Goal: Communication & Community: Answer question/provide support

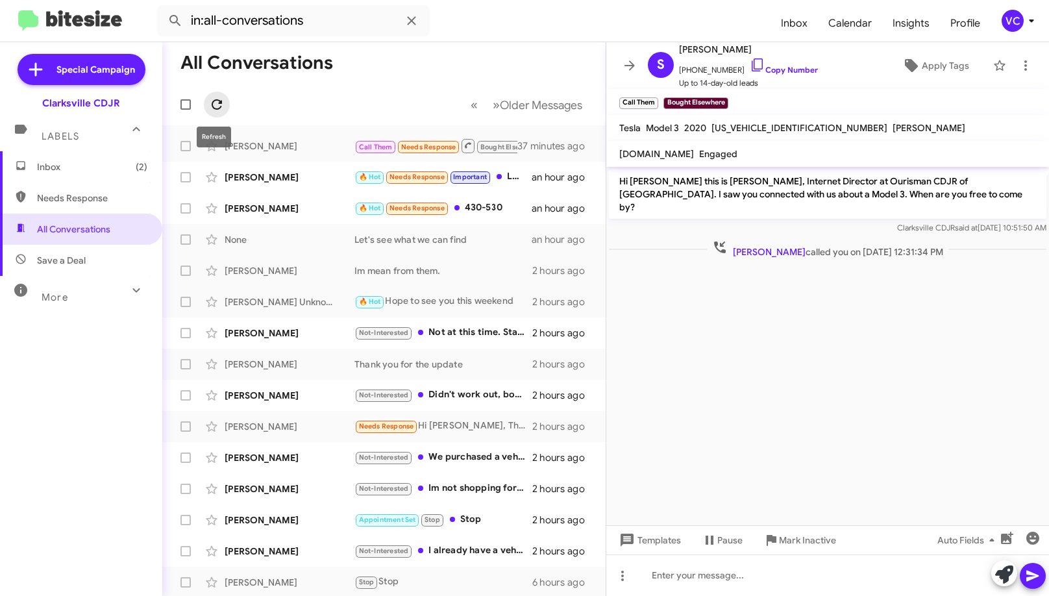
click at [221, 106] on icon at bounding box center [217, 104] width 10 height 10
click at [507, 21] on form "in:all-conversations" at bounding box center [463, 20] width 613 height 31
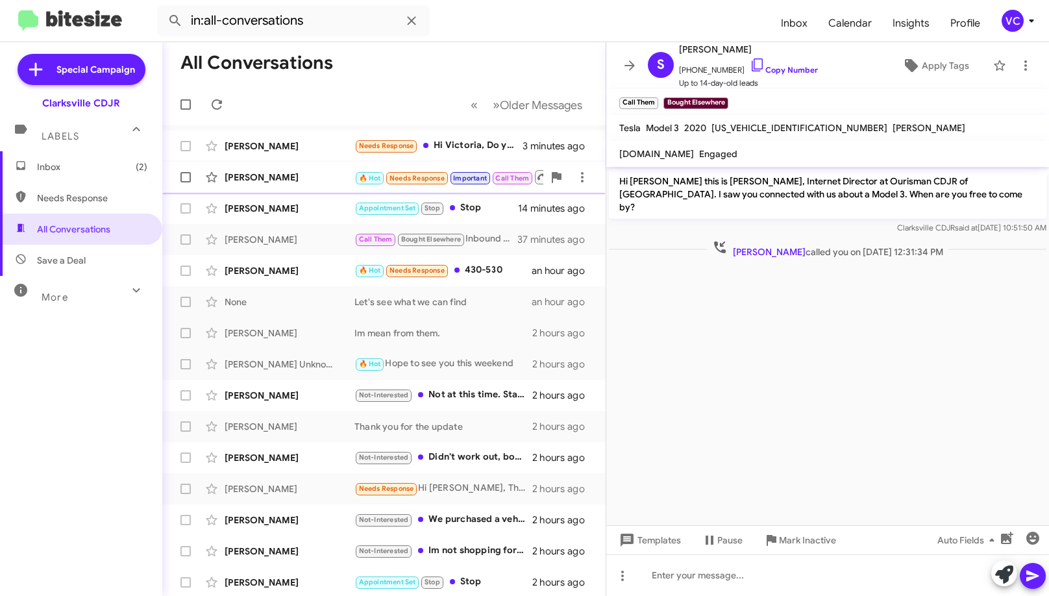
drag, startPoint x: 858, startPoint y: 347, endPoint x: 491, endPoint y: 184, distance: 400.5
click at [856, 346] on cdk-virtual-scroll-viewport "Hi [PERSON_NAME] this is [PERSON_NAME], Internet Director at Ourisman CDJR of […" at bounding box center [827, 346] width 443 height 358
click at [336, 147] on div "[PERSON_NAME]" at bounding box center [290, 146] width 130 height 13
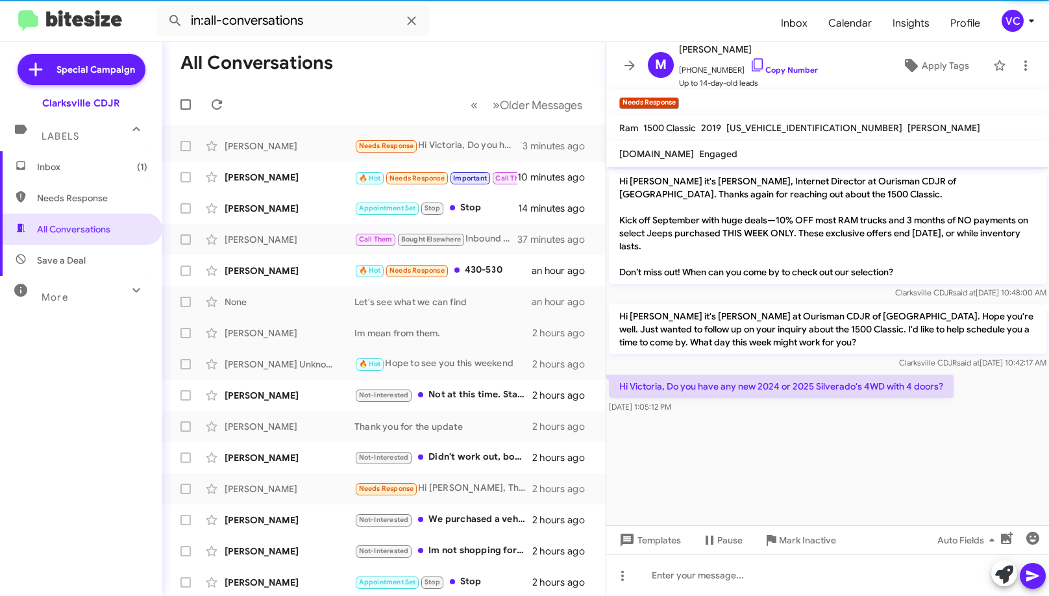
click at [838, 457] on cdk-virtual-scroll-viewport "Hi [PERSON_NAME] it's [PERSON_NAME], Internet Director at Ourisman CDJR of [GEO…" at bounding box center [827, 346] width 443 height 358
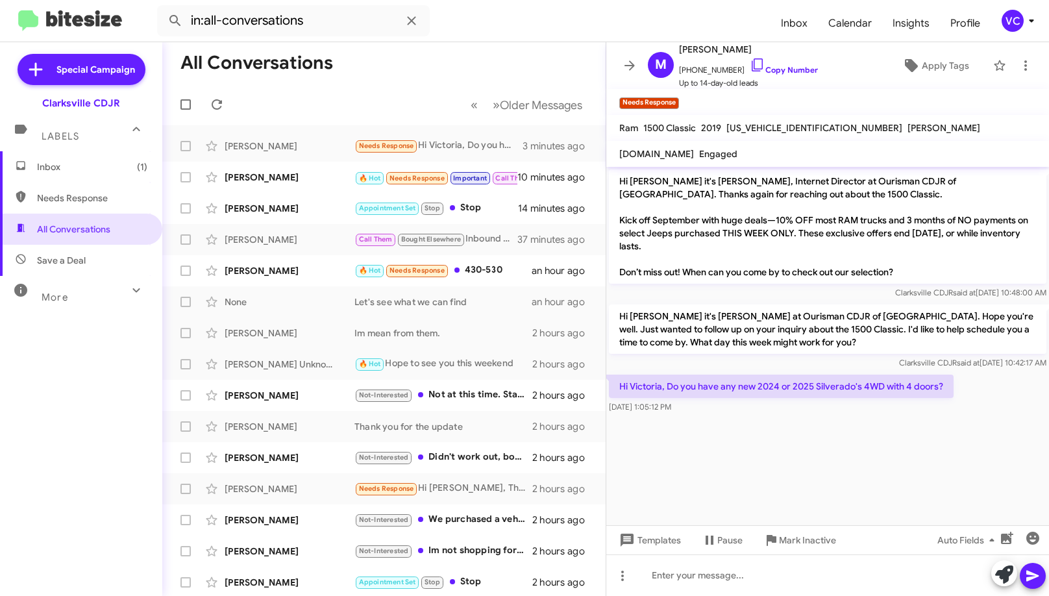
click at [939, 429] on cdk-virtual-scroll-viewport "Hi [PERSON_NAME] it's [PERSON_NAME], Internet Director at Ourisman CDJR of [GEO…" at bounding box center [827, 346] width 443 height 358
click at [926, 413] on div "[DATE] 1:05:12 PM" at bounding box center [781, 407] width 345 height 13
click at [949, 435] on cdk-virtual-scroll-viewport "Hi [PERSON_NAME] it's [PERSON_NAME], Internet Director at Ourisman CDJR of [GEO…" at bounding box center [827, 346] width 443 height 358
click at [782, 69] on link "Copy Number" at bounding box center [784, 70] width 68 height 10
click at [756, 483] on cdk-virtual-scroll-viewport "Hi [PERSON_NAME] it's [PERSON_NAME], Internet Director at Ourisman CDJR of [GEO…" at bounding box center [827, 346] width 443 height 358
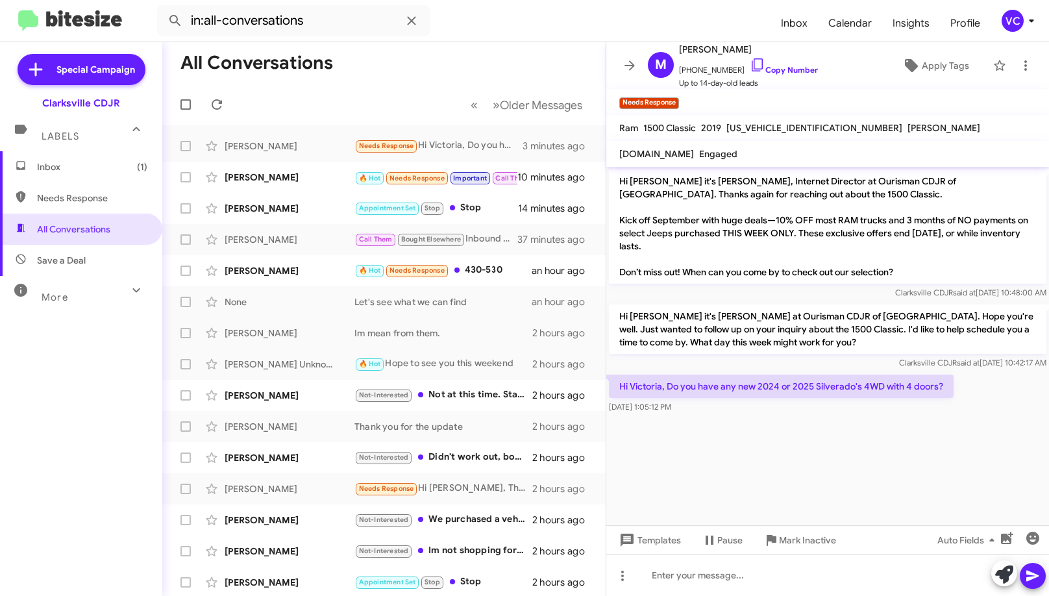
click at [754, 480] on cdk-virtual-scroll-viewport "Hi [PERSON_NAME] it's [PERSON_NAME], Internet Director at Ourisman CDJR of [GEO…" at bounding box center [827, 346] width 443 height 358
click at [752, 478] on cdk-virtual-scroll-viewport "Hi [PERSON_NAME] it's [PERSON_NAME], Internet Director at Ourisman CDJR of [GEO…" at bounding box center [827, 346] width 443 height 358
drag, startPoint x: 845, startPoint y: 468, endPoint x: 817, endPoint y: 338, distance: 133.4
click at [845, 468] on cdk-virtual-scroll-viewport "Hi [PERSON_NAME] it's [PERSON_NAME], Internet Director at Ourisman CDJR of [GEO…" at bounding box center [827, 346] width 443 height 358
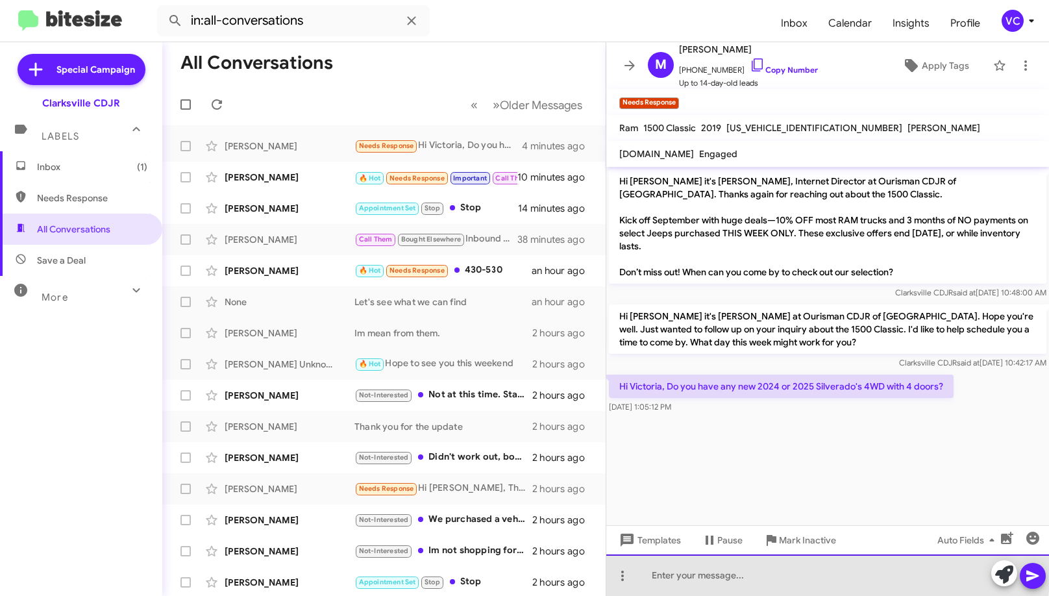
click at [749, 572] on div at bounding box center [827, 575] width 443 height 42
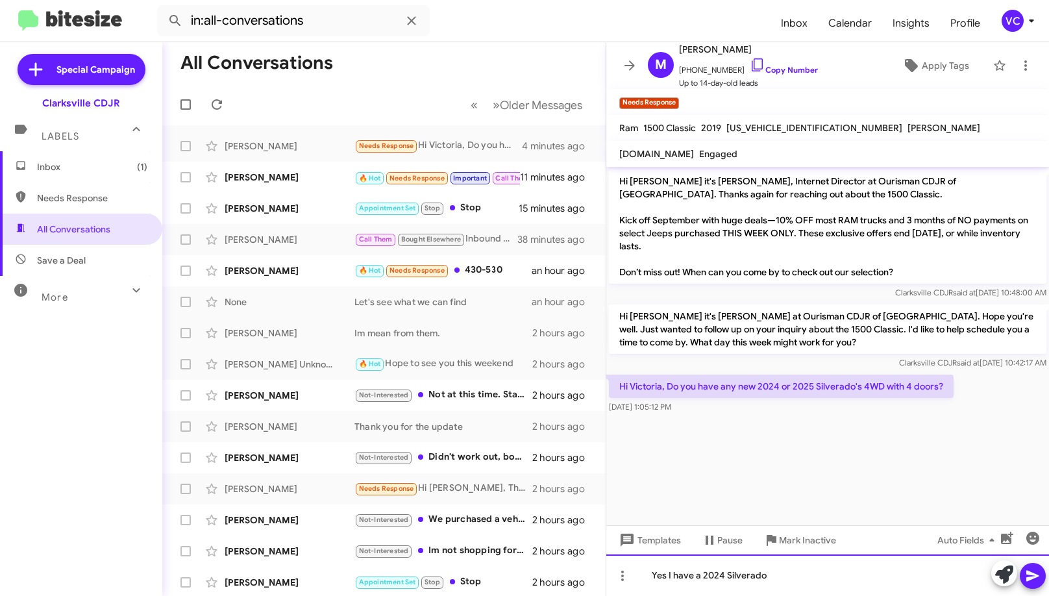
click at [813, 582] on div "Yes I have a 2024 Silverado" at bounding box center [827, 575] width 443 height 42
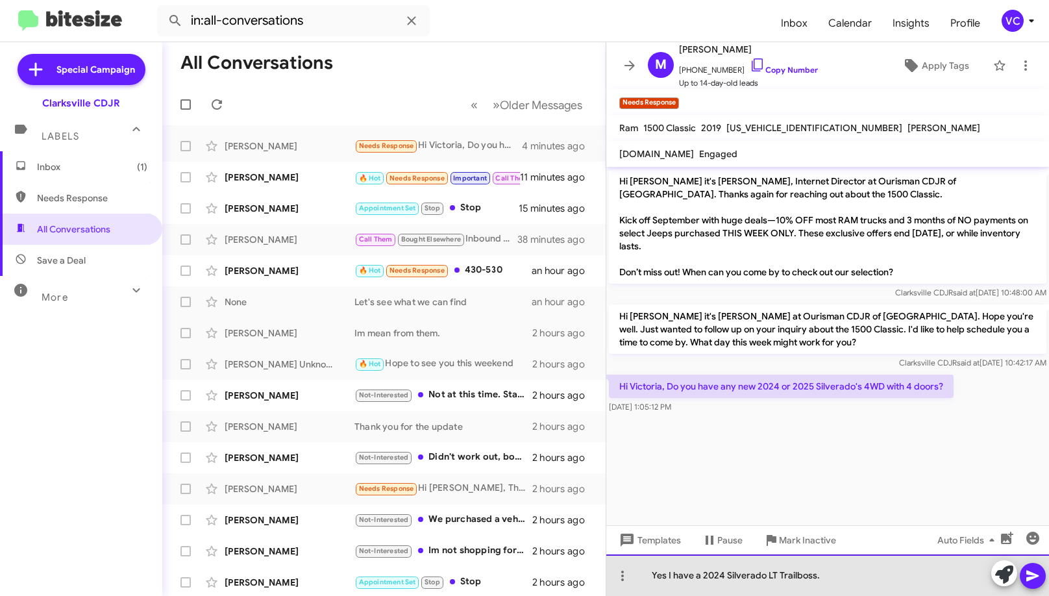
click at [843, 574] on div "Yes I have a 2024 Silverado LT Trailboss." at bounding box center [827, 575] width 443 height 42
click at [848, 578] on div "Yes I have a 2024 Silverado LT Trailboss." at bounding box center [827, 575] width 443 height 42
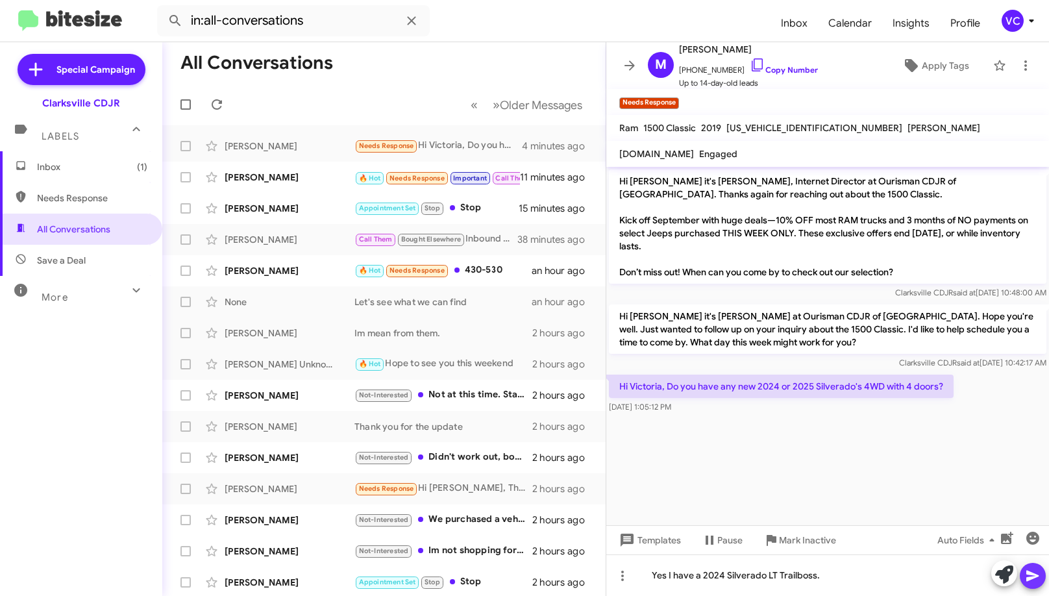
click at [1024, 578] on button at bounding box center [1033, 576] width 26 height 26
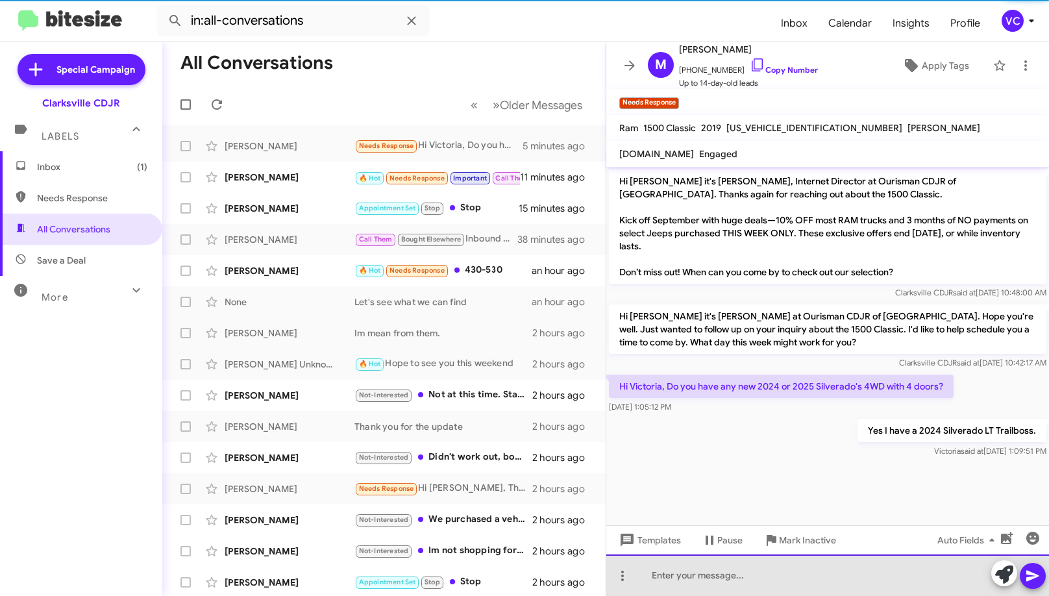
click at [817, 583] on div at bounding box center [827, 575] width 443 height 42
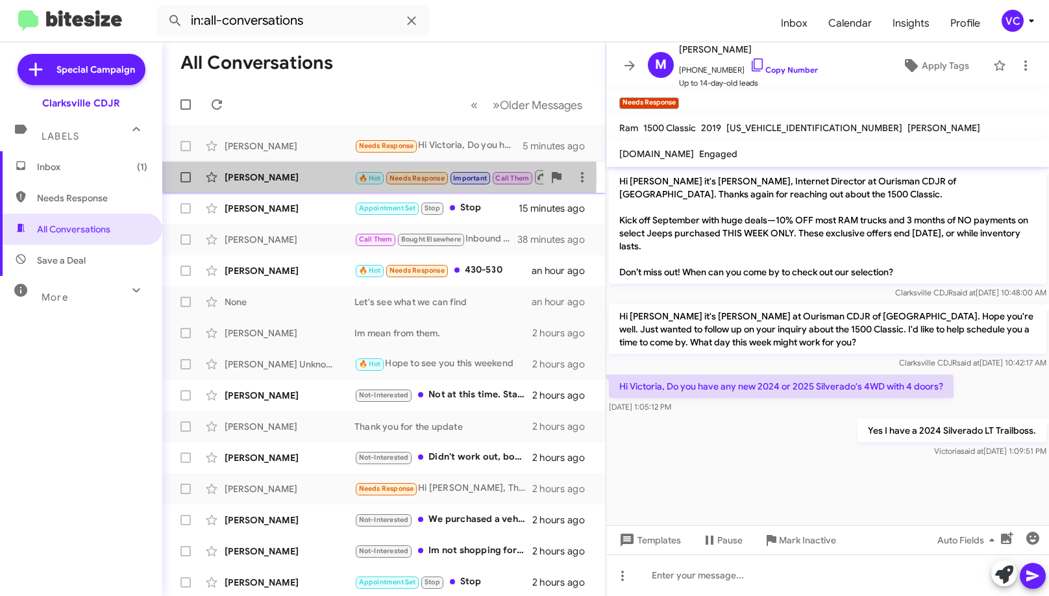
click at [298, 177] on div "[PERSON_NAME]" at bounding box center [290, 177] width 130 height 13
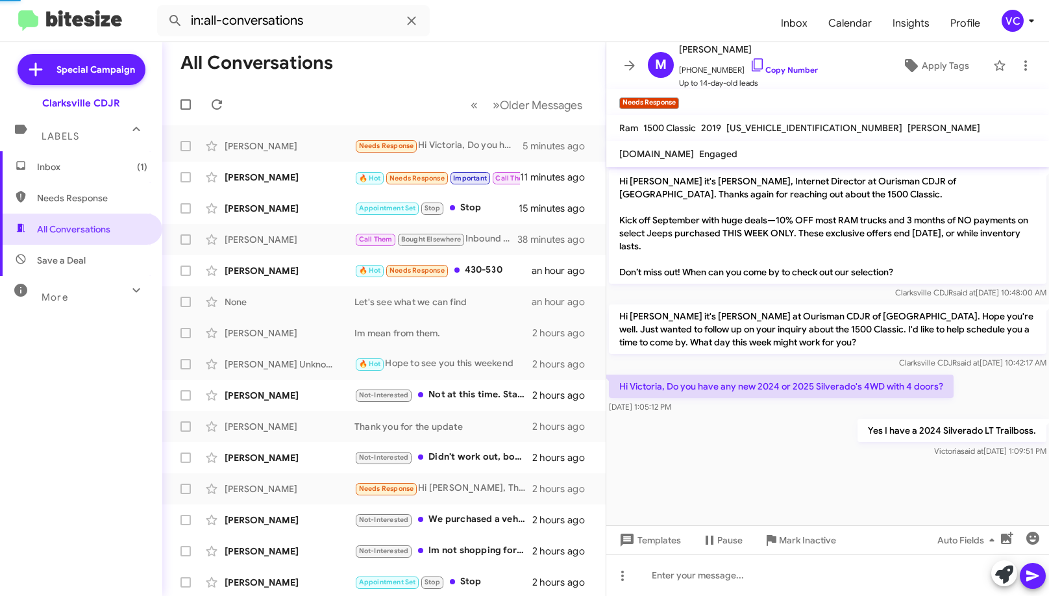
scroll to position [324, 0]
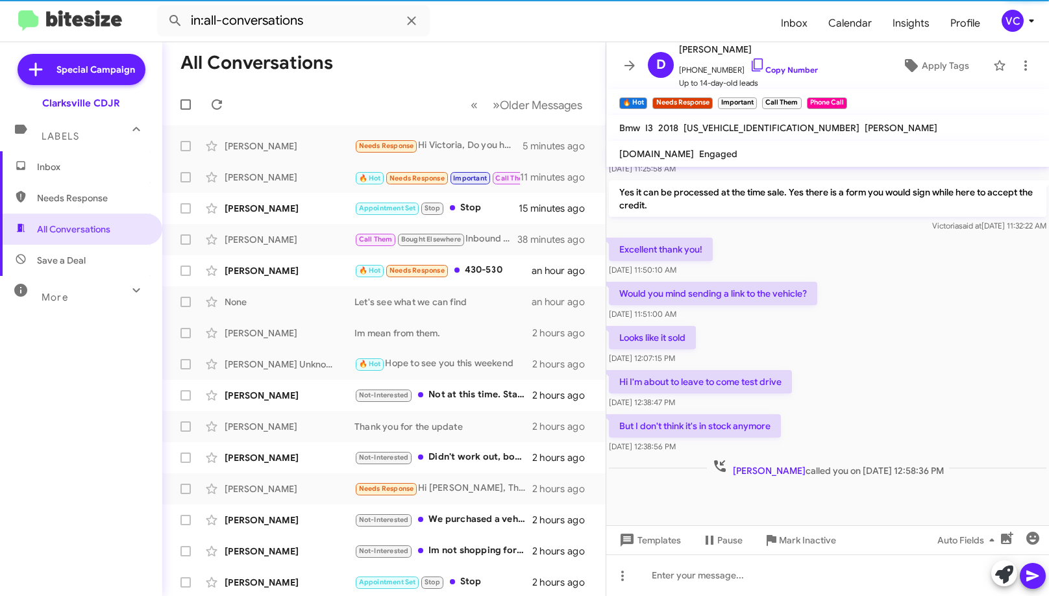
click at [885, 320] on div "Would you mind sending a link to the vehicle? [DATE] 11:51:00 AM" at bounding box center [827, 301] width 443 height 44
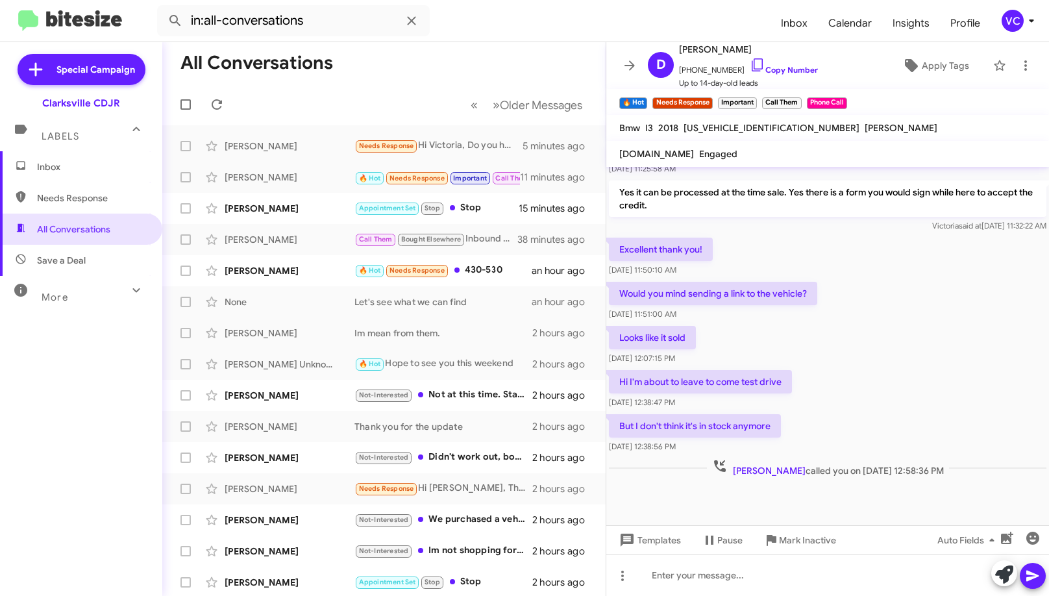
click at [939, 352] on div "Looks like it sold [DATE] 12:07:15 PM" at bounding box center [827, 345] width 443 height 44
click at [940, 352] on div "Looks like it sold [DATE] 12:07:15 PM" at bounding box center [827, 345] width 443 height 44
drag, startPoint x: 729, startPoint y: 238, endPoint x: 791, endPoint y: 320, distance: 102.8
click at [720, 265] on div "Excellent thank you! [DATE] 11:50:10 AM" at bounding box center [827, 257] width 443 height 44
click at [814, 354] on div "Looks like it sold [DATE] 12:07:15 PM" at bounding box center [827, 345] width 443 height 44
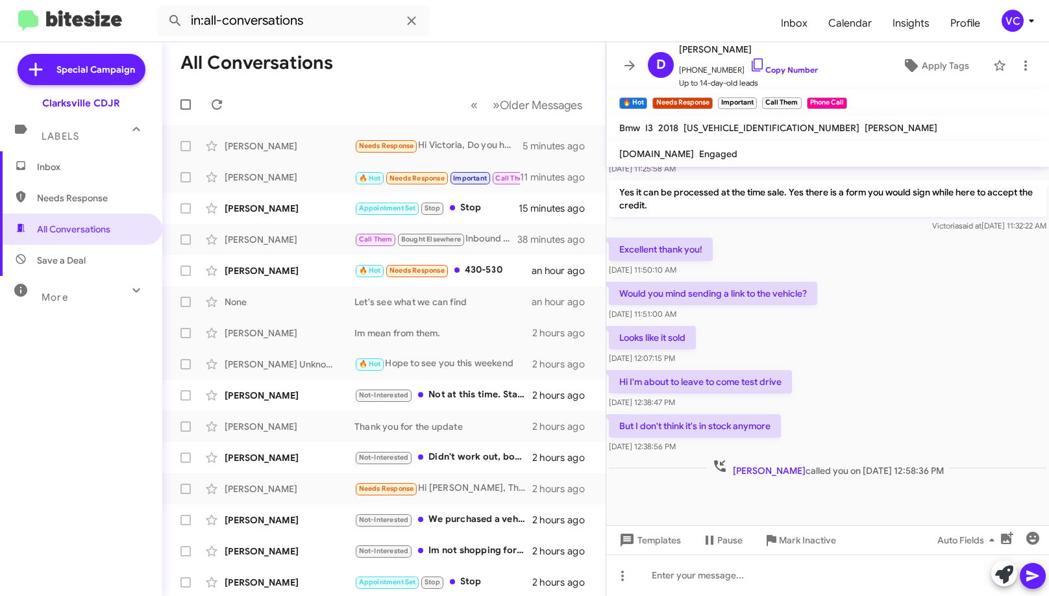
click at [844, 320] on div "Would you mind sending a link to the vehicle? [DATE] 11:51:00 AM" at bounding box center [827, 301] width 443 height 44
click at [845, 319] on div "Would you mind sending a link to the vehicle? [DATE] 11:51:00 AM" at bounding box center [827, 301] width 443 height 44
drag, startPoint x: 872, startPoint y: 369, endPoint x: 878, endPoint y: 373, distance: 6.7
click at [875, 370] on div "Hi [PERSON_NAME] this is [PERSON_NAME], Internet Director at Ourisman CDJR of […" at bounding box center [827, 168] width 443 height 624
click at [879, 392] on div "Hi I'm about to leave to come test drive [DATE] 12:38:47 PM" at bounding box center [827, 389] width 443 height 44
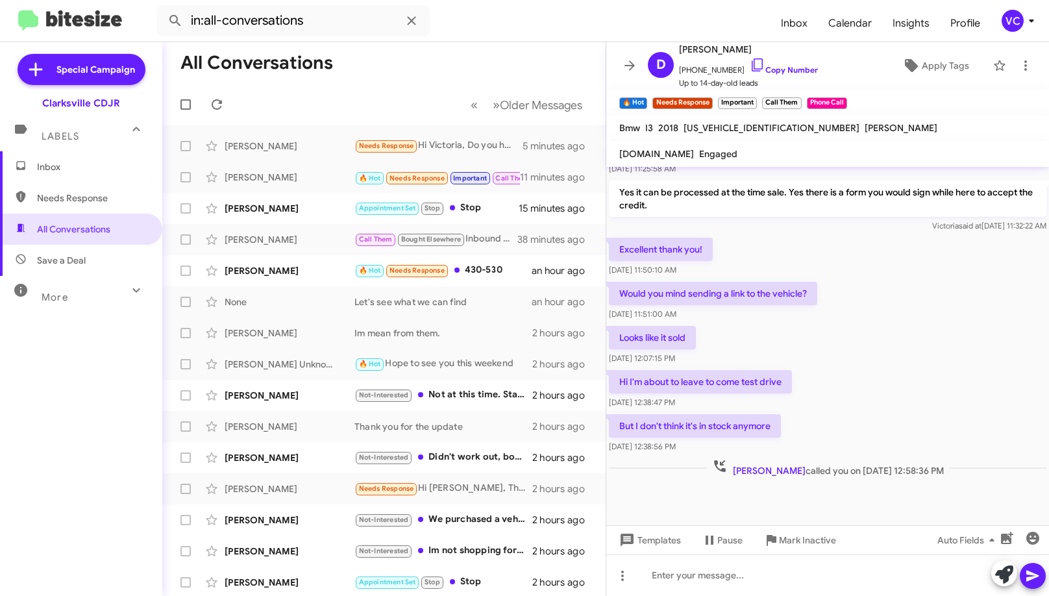
click at [871, 415] on div "But I don't think it's in stock anymore [DATE] 12:38:56 PM" at bounding box center [827, 434] width 443 height 44
click at [841, 433] on div "But I don't think it's in stock anymore [DATE] 12:38:56 PM" at bounding box center [827, 434] width 443 height 44
click at [830, 419] on div "But I don't think it's in stock anymore [DATE] 12:38:56 PM" at bounding box center [827, 434] width 443 height 44
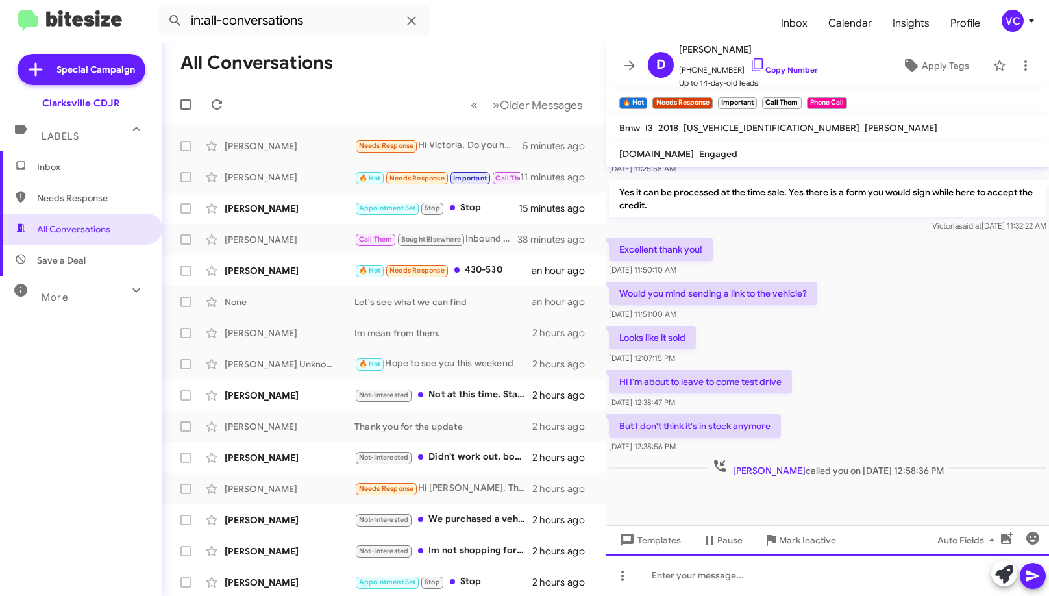
click at [710, 584] on div at bounding box center [827, 575] width 443 height 42
click at [795, 583] on div "Yes the BMW I3 has since sold." at bounding box center [827, 575] width 443 height 42
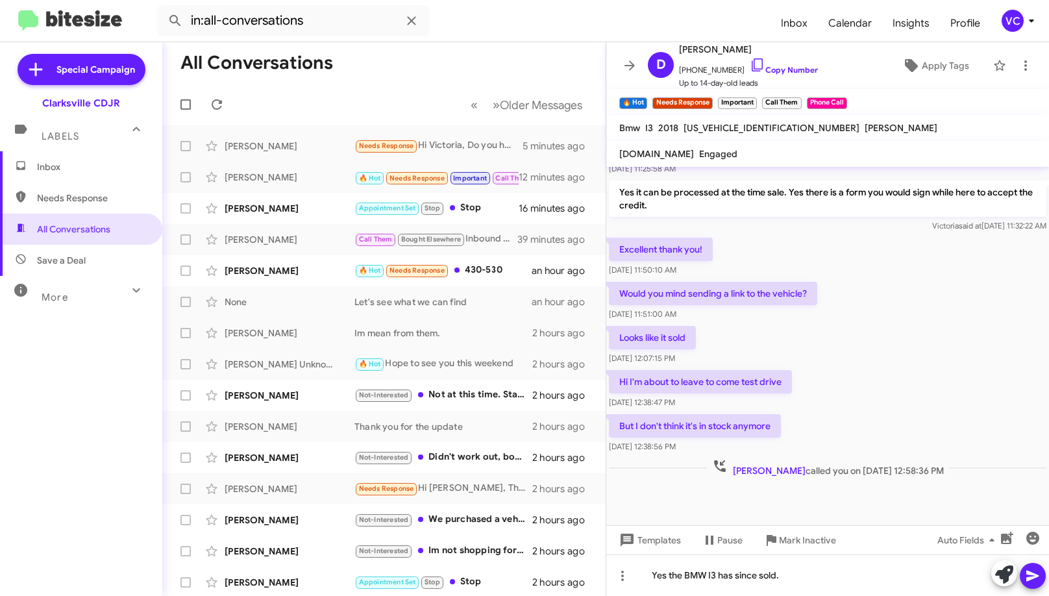
click at [1033, 574] on icon at bounding box center [1033, 576] width 16 height 16
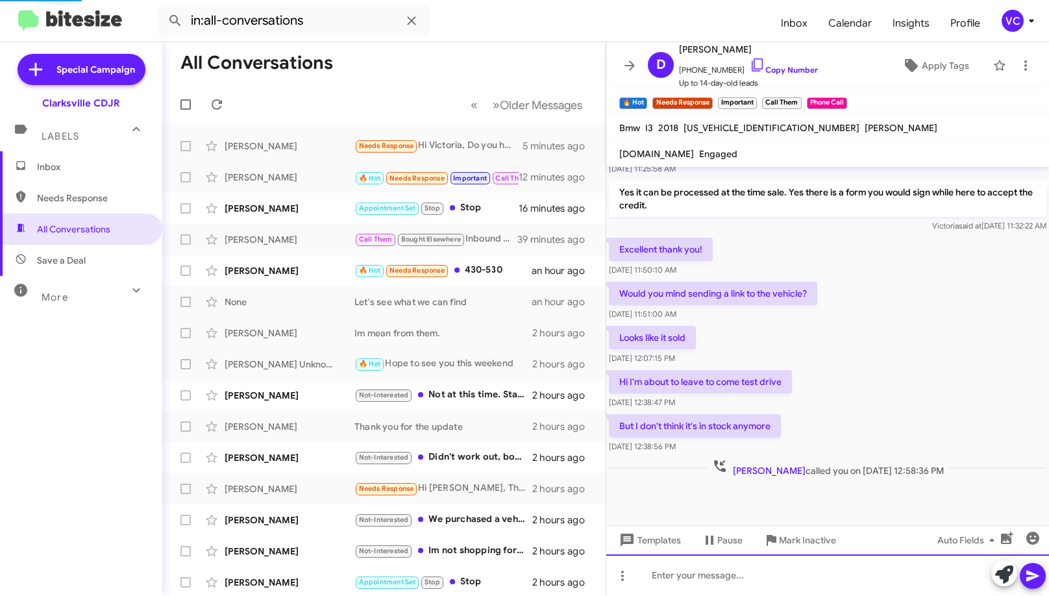
scroll to position [0, 0]
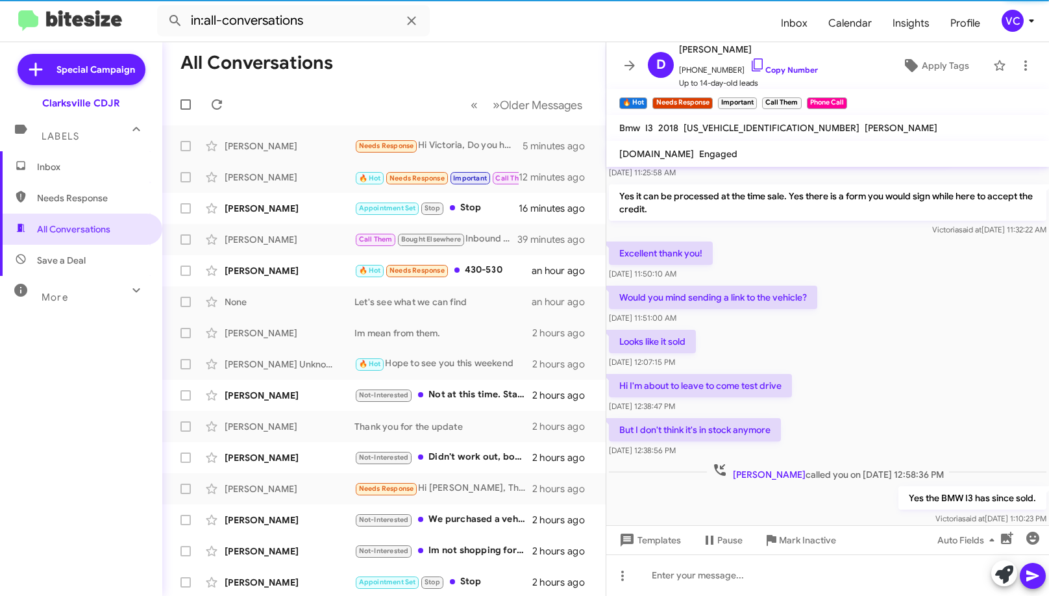
drag, startPoint x: 932, startPoint y: 361, endPoint x: 892, endPoint y: 323, distance: 55.6
click at [933, 356] on div "Hi [PERSON_NAME] this is [PERSON_NAME], Internet Director at Ourisman CDJR of […" at bounding box center [827, 194] width 443 height 668
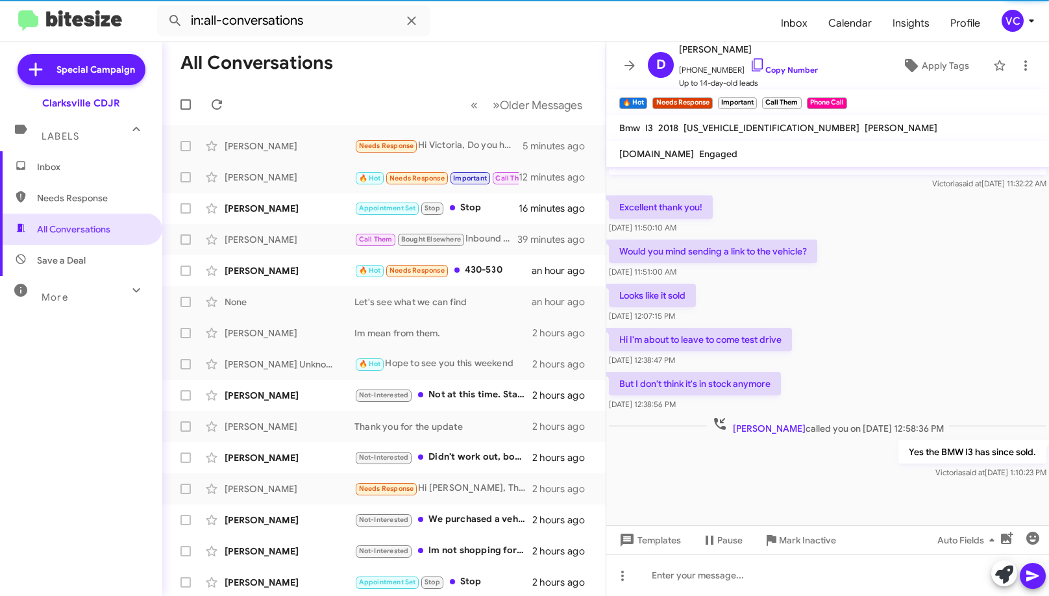
scroll to position [371, 0]
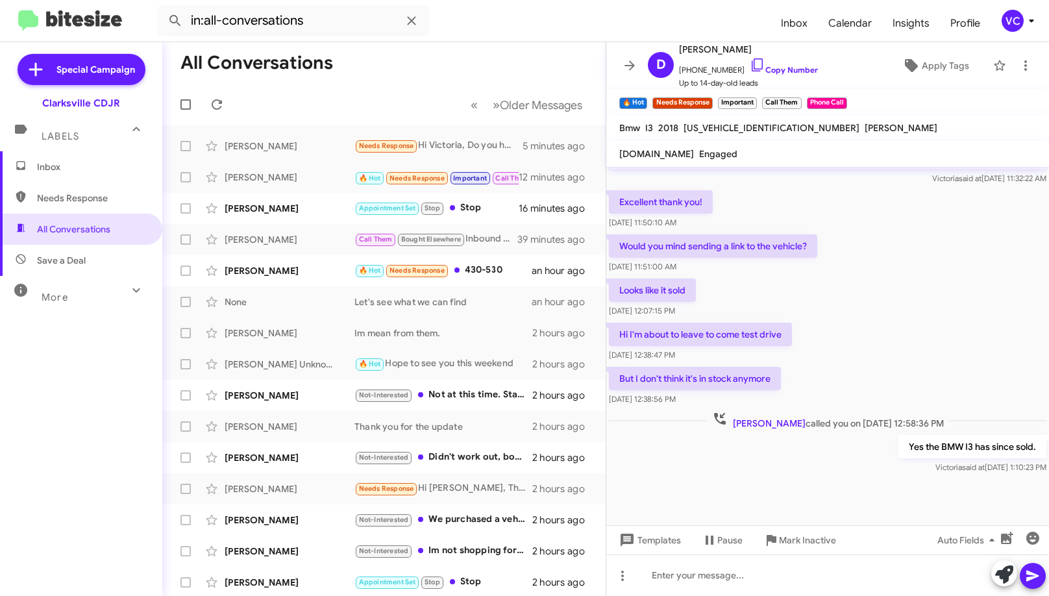
drag, startPoint x: 830, startPoint y: 512, endPoint x: 833, endPoint y: 504, distance: 9.0
click at [831, 512] on div at bounding box center [827, 500] width 443 height 49
click at [845, 479] on div at bounding box center [827, 500] width 443 height 49
click at [867, 341] on div "Hi I'm about to leave to come test drive [DATE] 12:38:47 PM" at bounding box center [827, 342] width 443 height 44
click at [275, 216] on div "[PERSON_NAME] Appointment Set Stop Stop 16 minutes ago" at bounding box center [384, 208] width 423 height 26
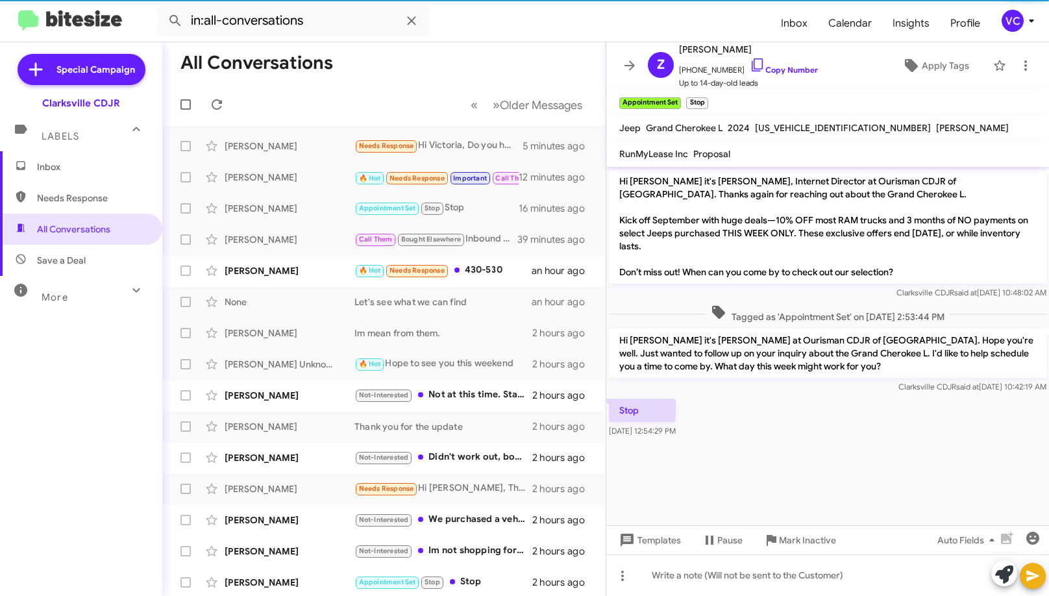
click at [793, 493] on cdk-virtual-scroll-viewport "Hi [PERSON_NAME] it's [PERSON_NAME], Internet Director at Ourisman CDJR of [GEO…" at bounding box center [827, 346] width 443 height 358
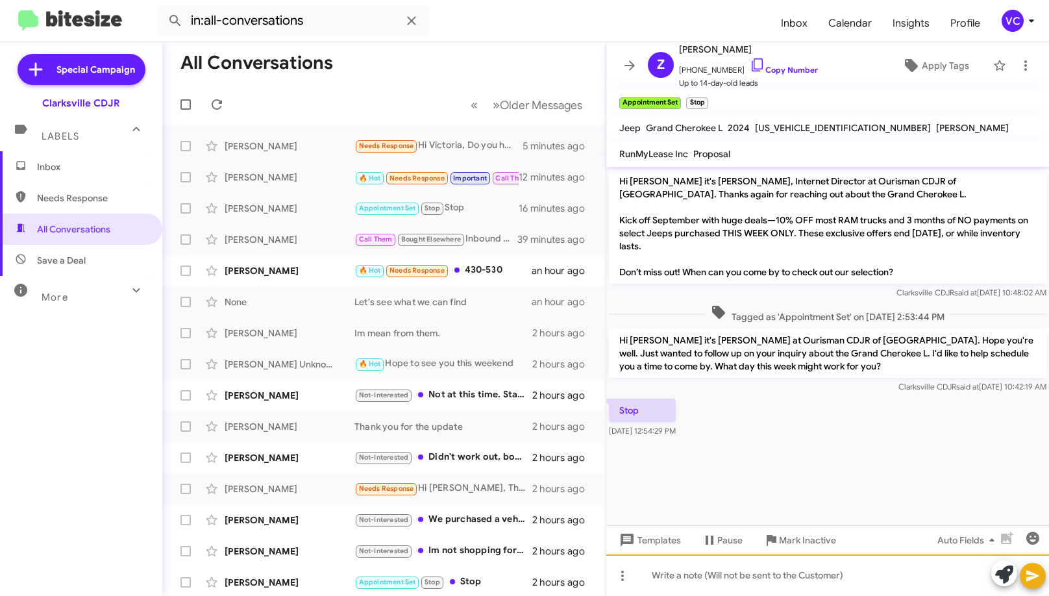
click at [770, 583] on div at bounding box center [827, 575] width 443 height 42
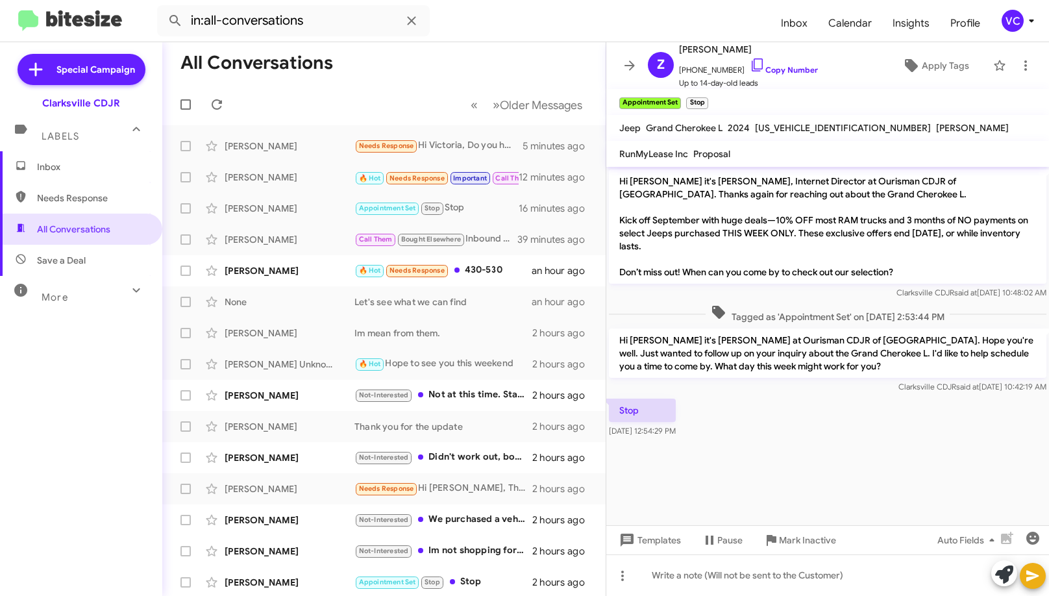
click at [855, 435] on div "Stop [DATE] 12:54:29 PM" at bounding box center [827, 418] width 443 height 44
click at [858, 413] on div "Stop [DATE] 12:54:29 PM" at bounding box center [827, 418] width 443 height 44
click at [776, 67] on link "Copy Number" at bounding box center [784, 70] width 68 height 10
click at [923, 456] on cdk-virtual-scroll-viewport "Hi [PERSON_NAME] it's [PERSON_NAME], Internet Director at Ourisman CDJR of [GEO…" at bounding box center [827, 346] width 443 height 358
click at [362, 271] on span "🔥 Hot" at bounding box center [370, 270] width 22 height 8
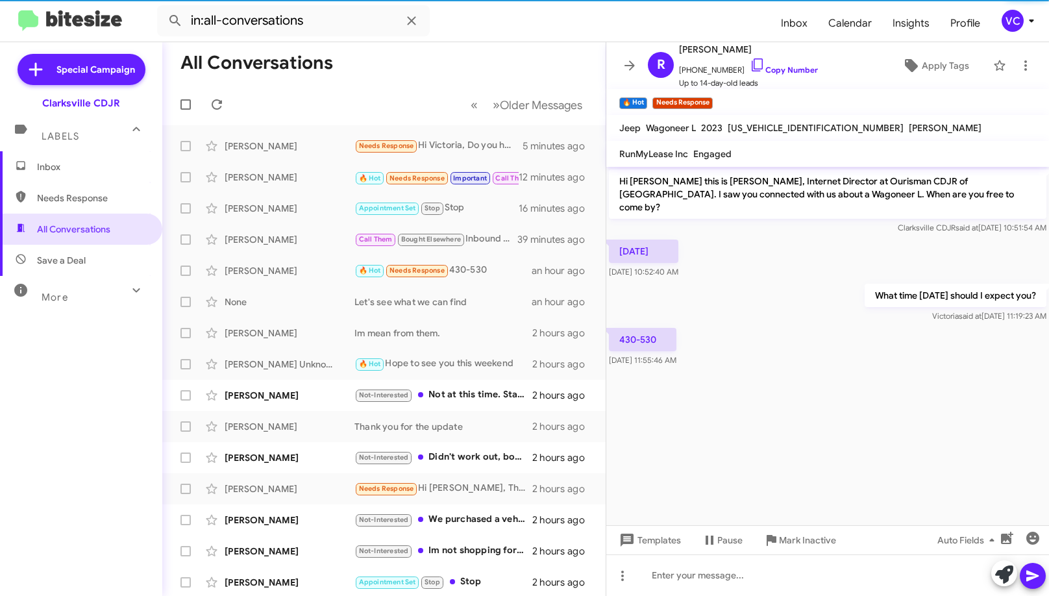
click at [853, 430] on cdk-virtual-scroll-viewport "Hi [PERSON_NAME] this is [PERSON_NAME], Internet Director at Ourisman CDJR of […" at bounding box center [827, 346] width 443 height 358
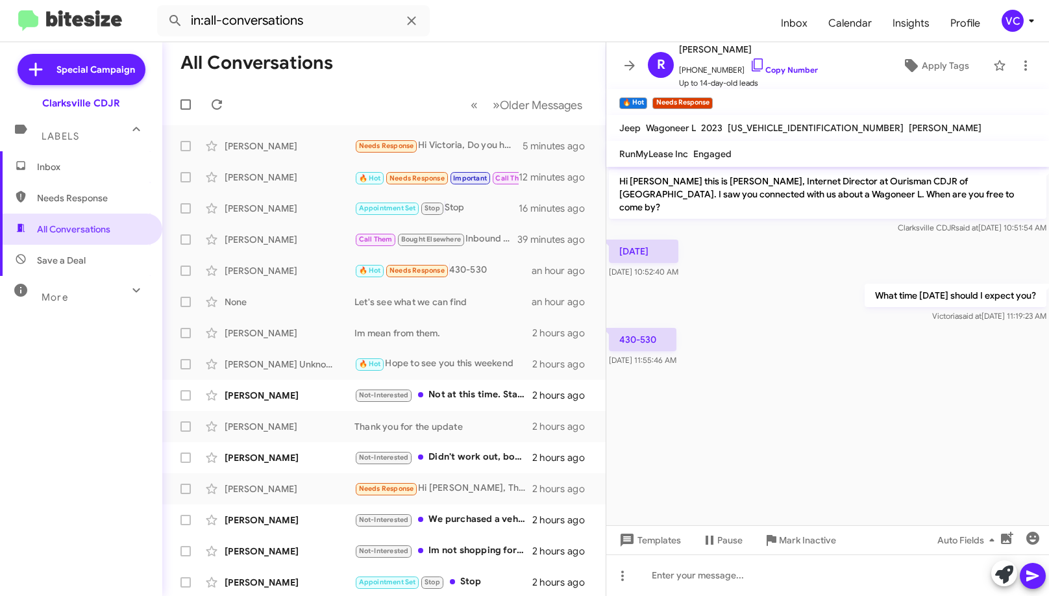
click at [862, 411] on cdk-virtual-scroll-viewport "Hi [PERSON_NAME] this is [PERSON_NAME], Internet Director at Ourisman CDJR of […" at bounding box center [827, 346] width 443 height 358
click at [870, 408] on cdk-virtual-scroll-viewport "Hi [PERSON_NAME] this is [PERSON_NAME], Internet Director at Ourisman CDJR of […" at bounding box center [827, 346] width 443 height 358
click at [871, 399] on cdk-virtual-scroll-viewport "Hi [PERSON_NAME] this is [PERSON_NAME], Internet Director at Ourisman CDJR of […" at bounding box center [827, 346] width 443 height 358
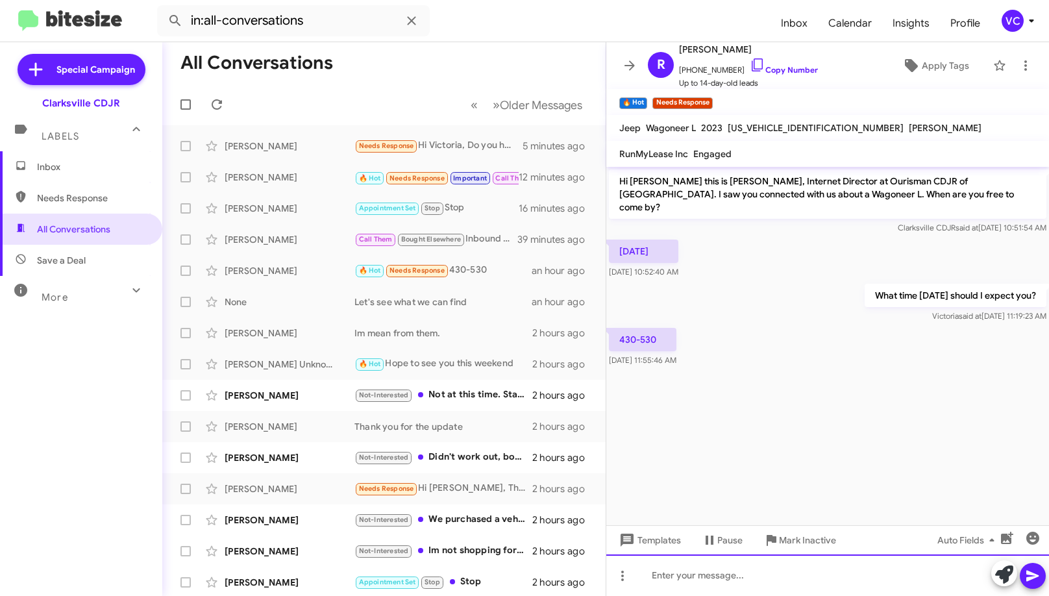
click at [811, 574] on div at bounding box center [827, 575] width 443 height 42
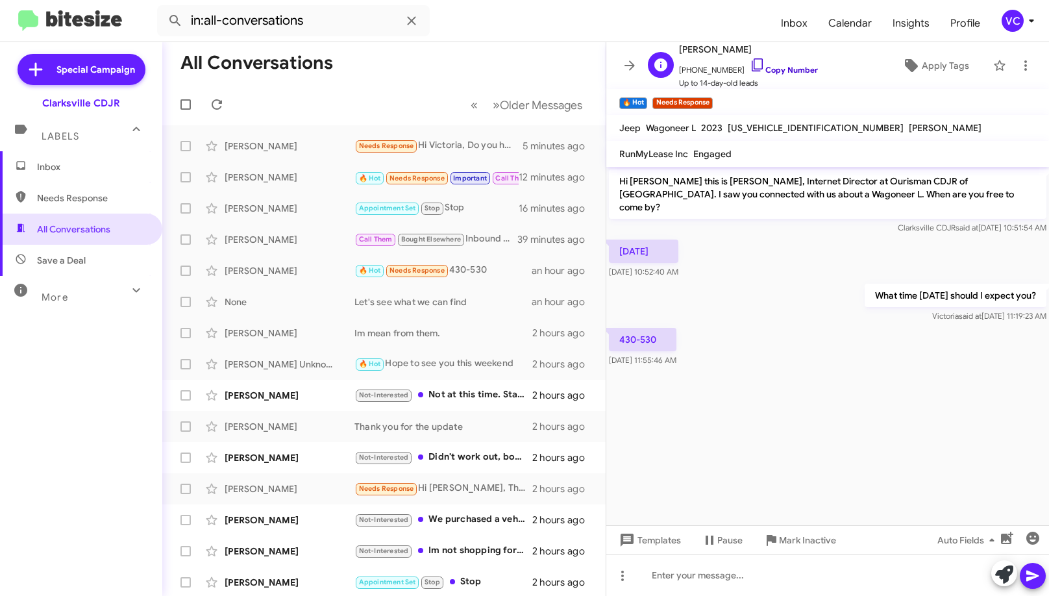
click at [772, 72] on link "Copy Number" at bounding box center [784, 70] width 68 height 10
click at [776, 432] on cdk-virtual-scroll-viewport "Hi [PERSON_NAME] this is [PERSON_NAME], Internet Director at Ourisman CDJR of […" at bounding box center [827, 346] width 443 height 358
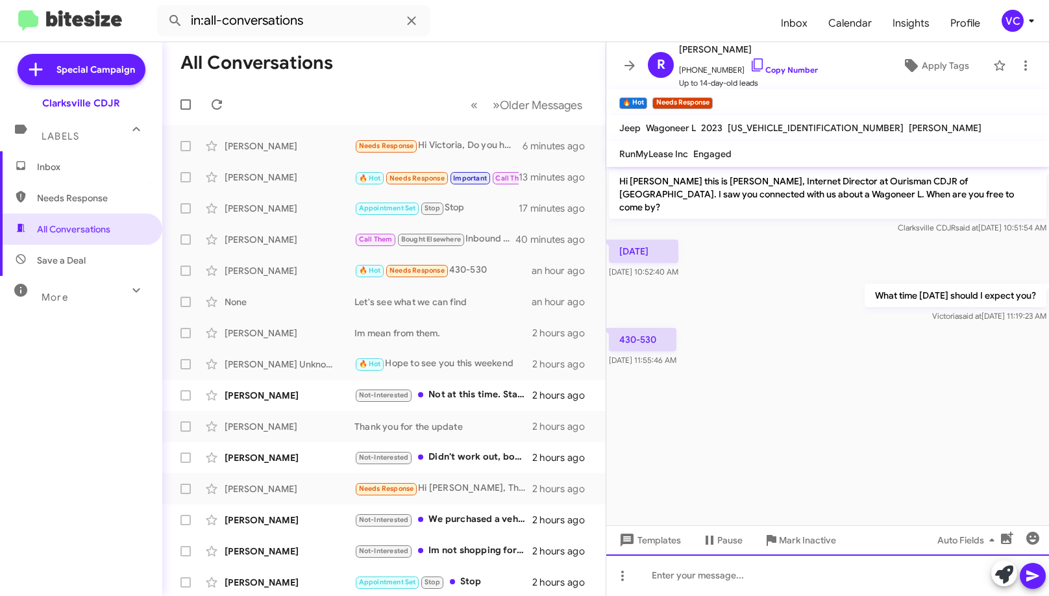
click at [711, 576] on div at bounding box center [827, 575] width 443 height 42
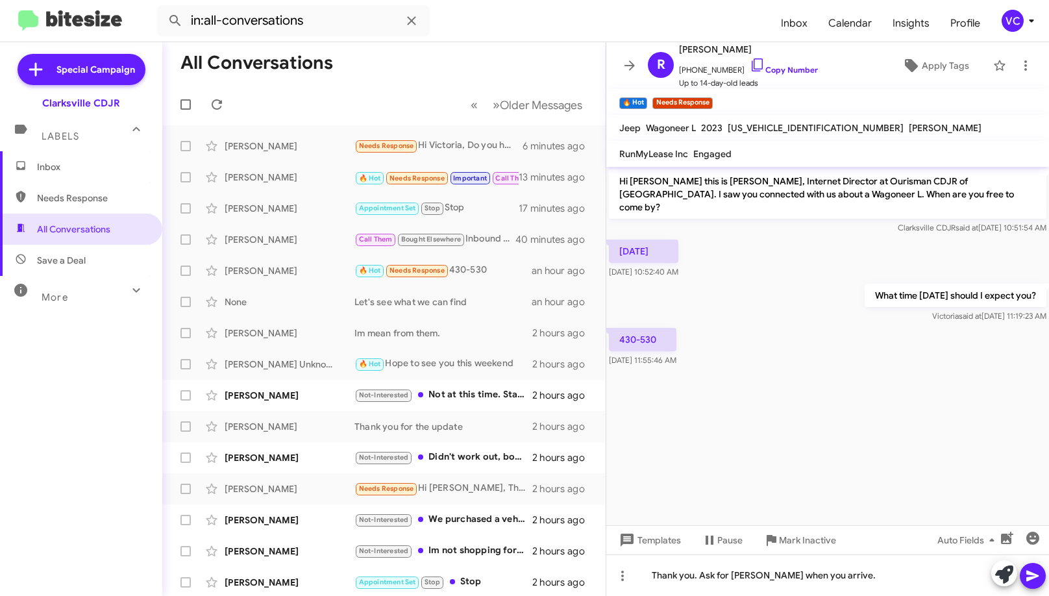
click at [1028, 578] on icon at bounding box center [1032, 576] width 12 height 11
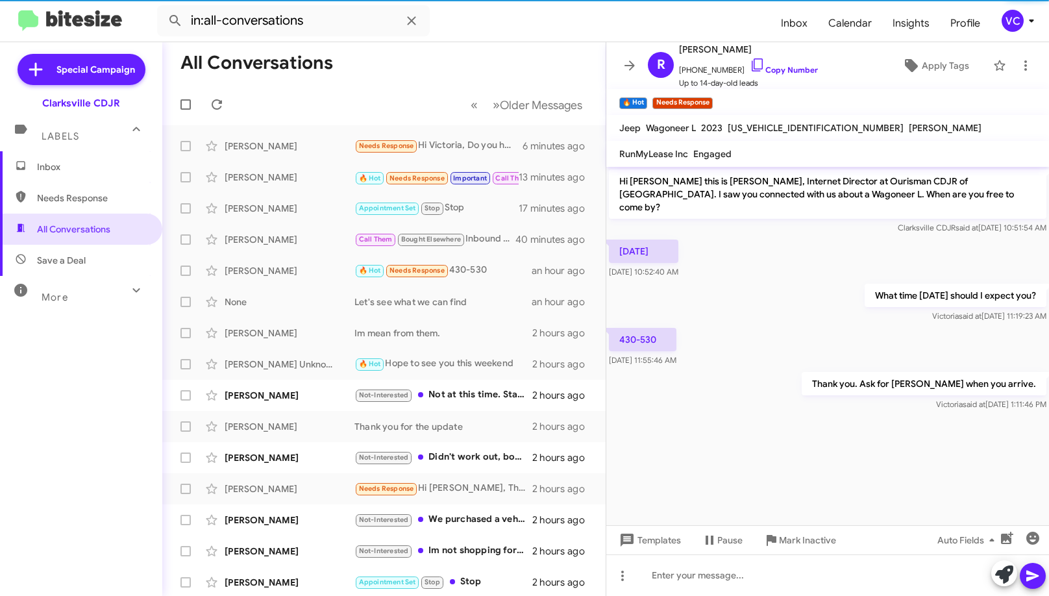
drag, startPoint x: 840, startPoint y: 440, endPoint x: 667, endPoint y: 392, distance: 179.2
click at [837, 438] on cdk-virtual-scroll-viewport "Hi [PERSON_NAME] this is [PERSON_NAME], Internet Director at Ourisman CDJR of […" at bounding box center [827, 346] width 443 height 358
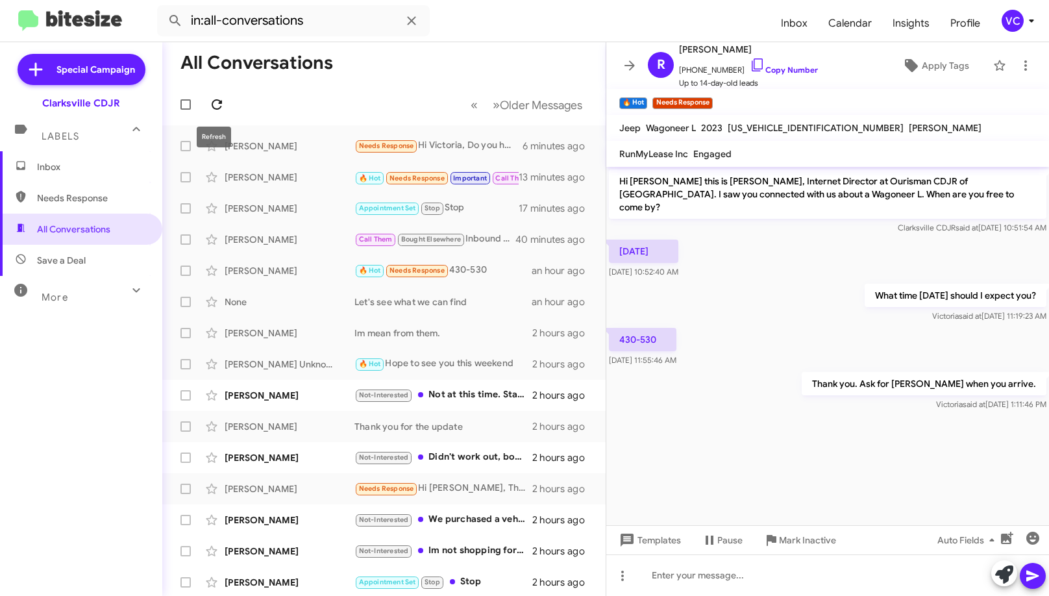
click at [224, 101] on icon at bounding box center [217, 105] width 16 height 16
click at [481, 49] on mat-toolbar-row "All Conversations" at bounding box center [383, 63] width 443 height 42
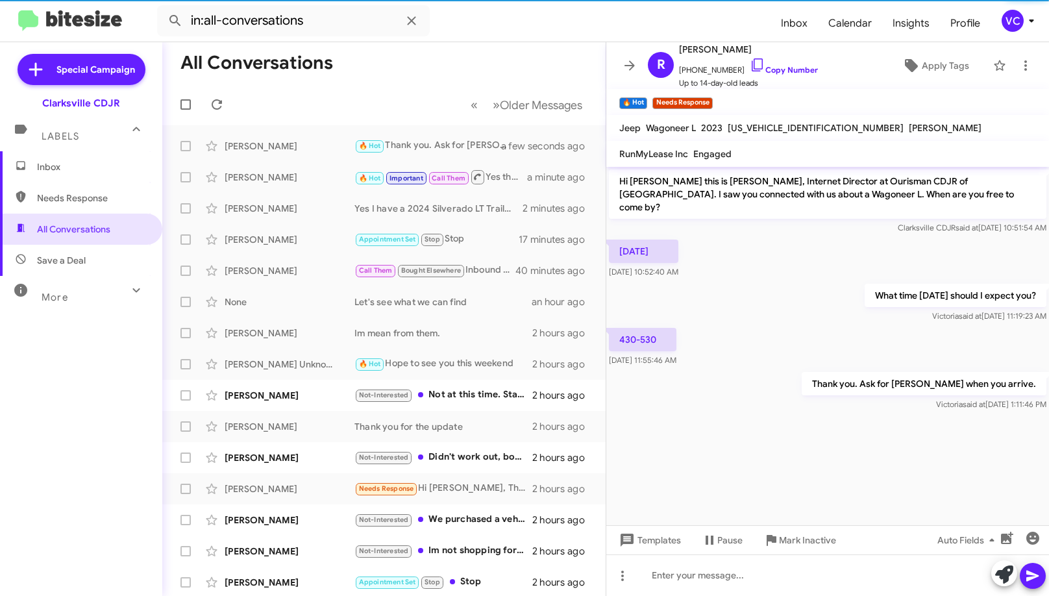
click at [776, 456] on cdk-virtual-scroll-viewport "Hi [PERSON_NAME] this is [PERSON_NAME], Internet Director at Ourisman CDJR of […" at bounding box center [827, 346] width 443 height 358
click at [800, 312] on div "What time [DATE] should I expect you? [PERSON_NAME] said at [DATE] 11:19:23 AM" at bounding box center [827, 303] width 443 height 44
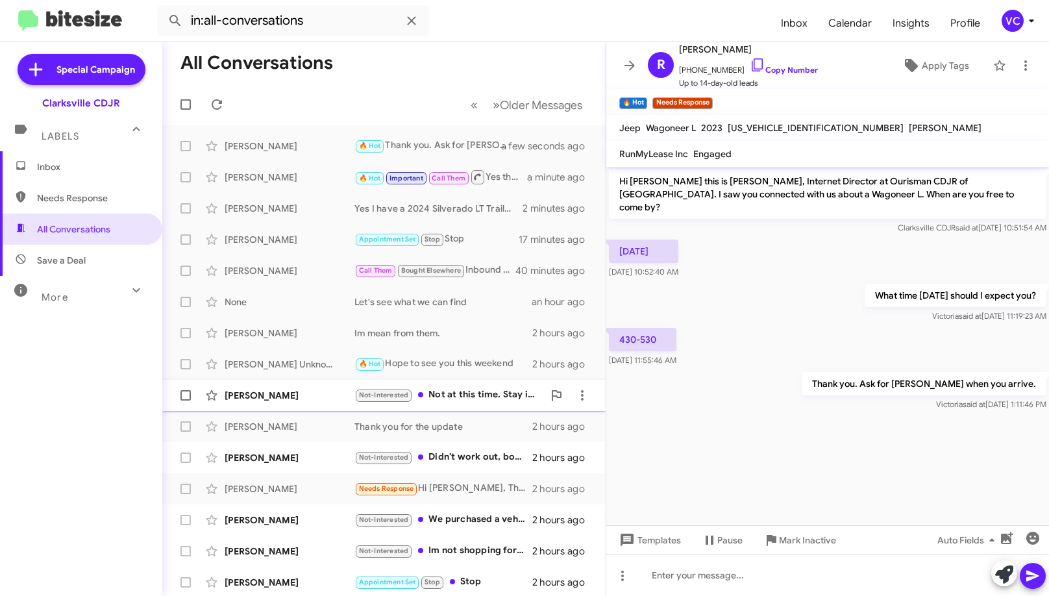
click at [267, 402] on div "[PERSON_NAME] Not-Interested Not at this time. Stay in touch. Thank you. 2 hour…" at bounding box center [384, 395] width 423 height 26
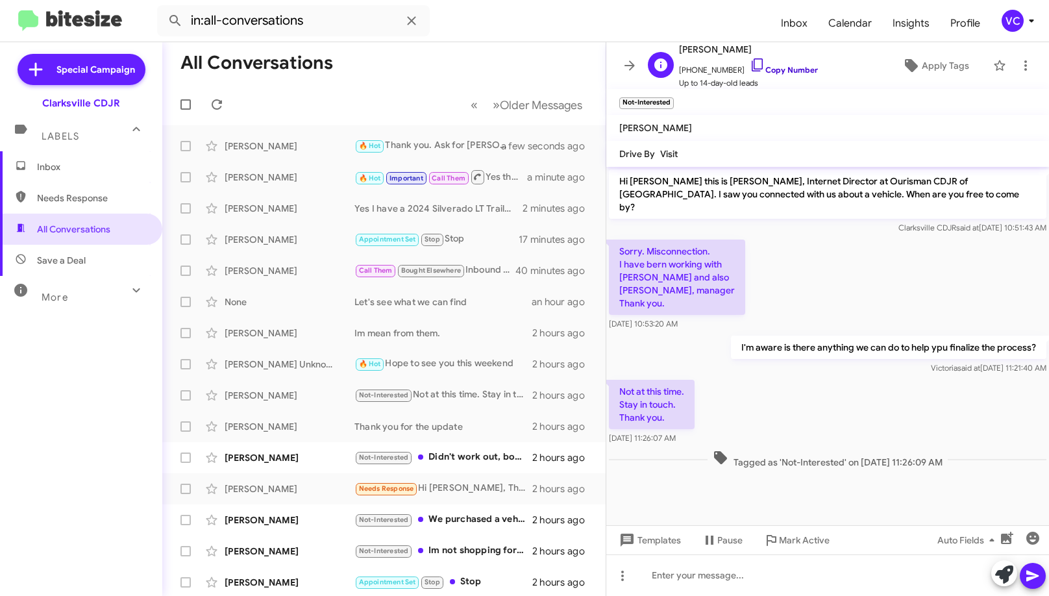
click at [796, 73] on link "Copy Number" at bounding box center [784, 70] width 68 height 10
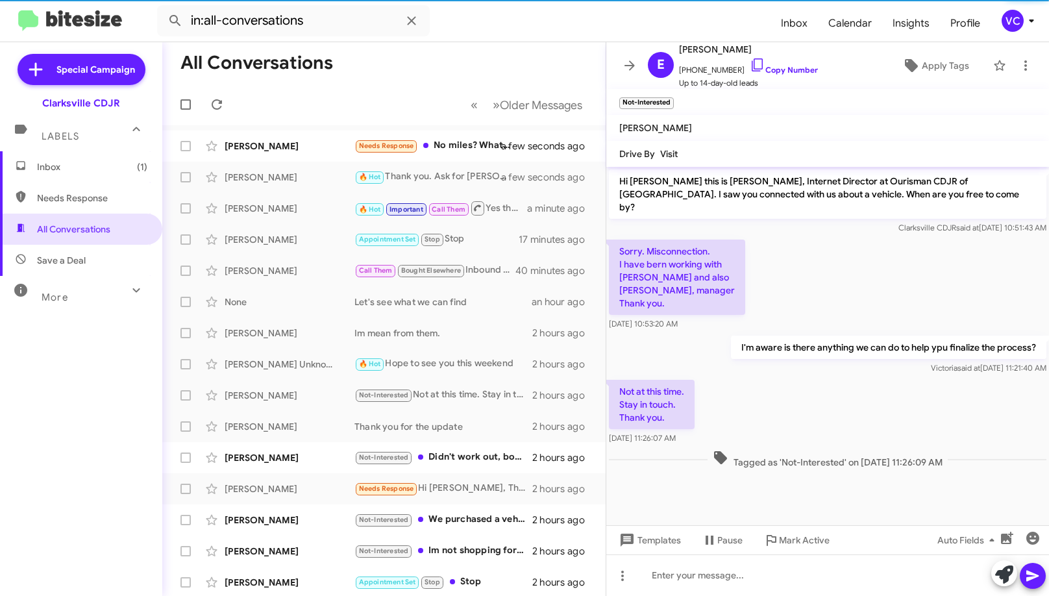
click at [830, 377] on div "Not at this time. Stay in touch. Thank you. [DATE] 11:26:07 AM" at bounding box center [827, 412] width 443 height 70
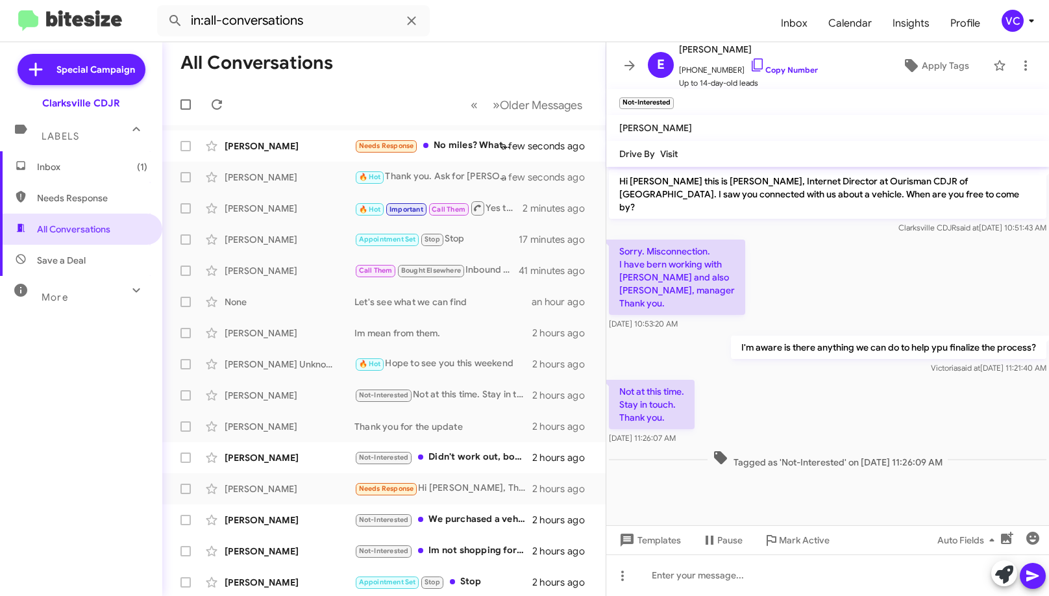
click at [769, 403] on div "Not at this time. Stay in touch. Thank you. [DATE] 11:26:07 AM" at bounding box center [827, 412] width 443 height 70
click at [758, 493] on cdk-virtual-scroll-viewport "Hi [PERSON_NAME] this is [PERSON_NAME], Internet Director at Ourisman CDJR of […" at bounding box center [827, 346] width 443 height 358
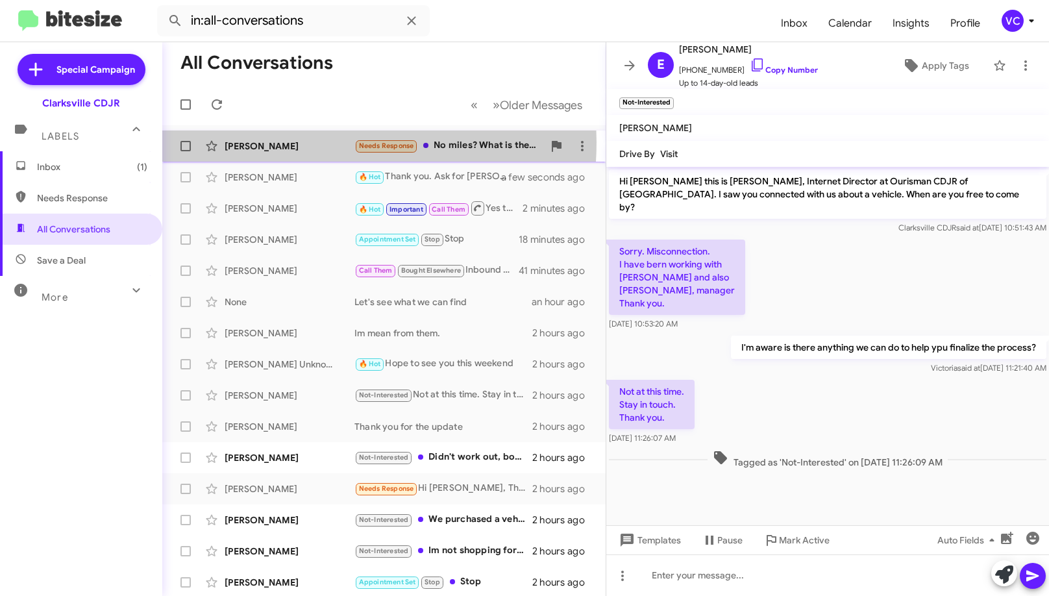
click at [286, 142] on div "[PERSON_NAME]" at bounding box center [290, 146] width 130 height 13
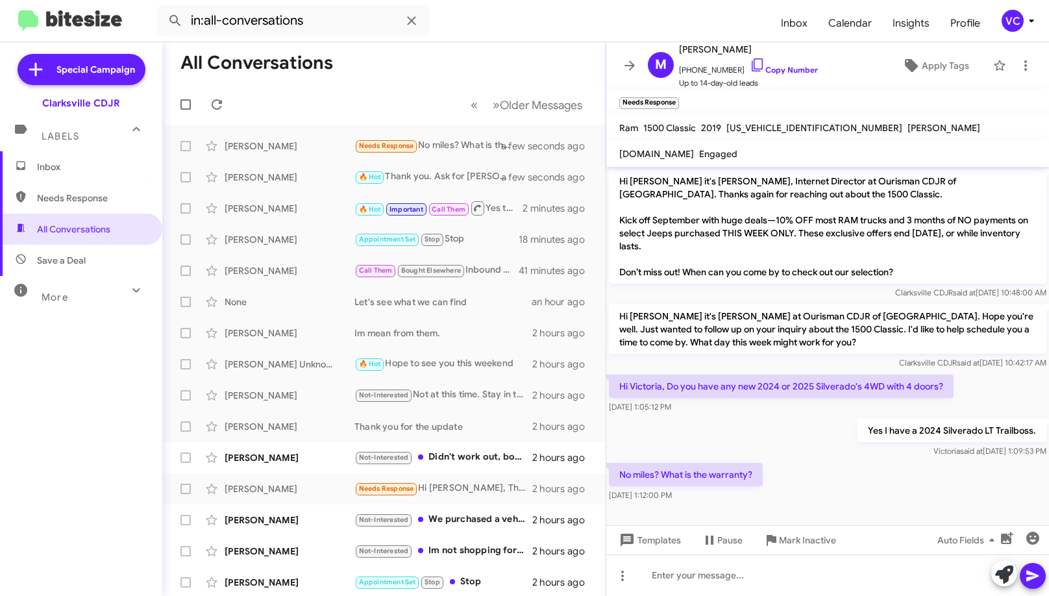
click at [800, 475] on div "No miles? What is the warranty? [DATE] 1:12:00 PM" at bounding box center [827, 482] width 443 height 44
click at [932, 526] on div "Auto Fields" at bounding box center [978, 539] width 135 height 29
click at [782, 452] on div "Yes I have a 2024 Silverado LT Trailboss. [PERSON_NAME] said at [DATE] 1:09:53 …" at bounding box center [827, 438] width 443 height 44
click at [831, 497] on div "No miles? What is the warranty? [DATE] 1:12:00 PM" at bounding box center [827, 482] width 443 height 44
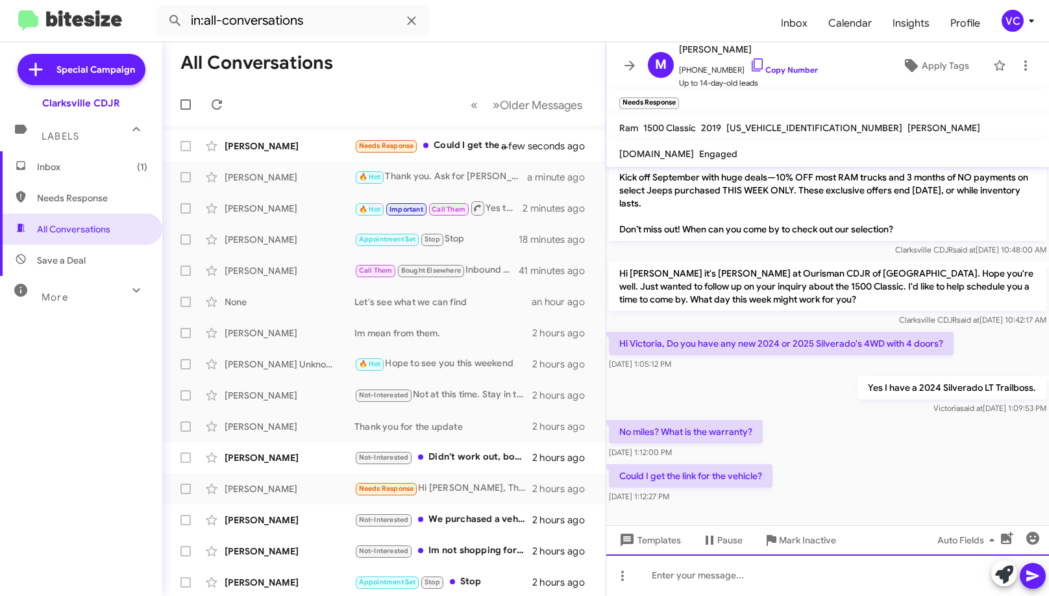
click at [760, 580] on div at bounding box center [827, 575] width 443 height 42
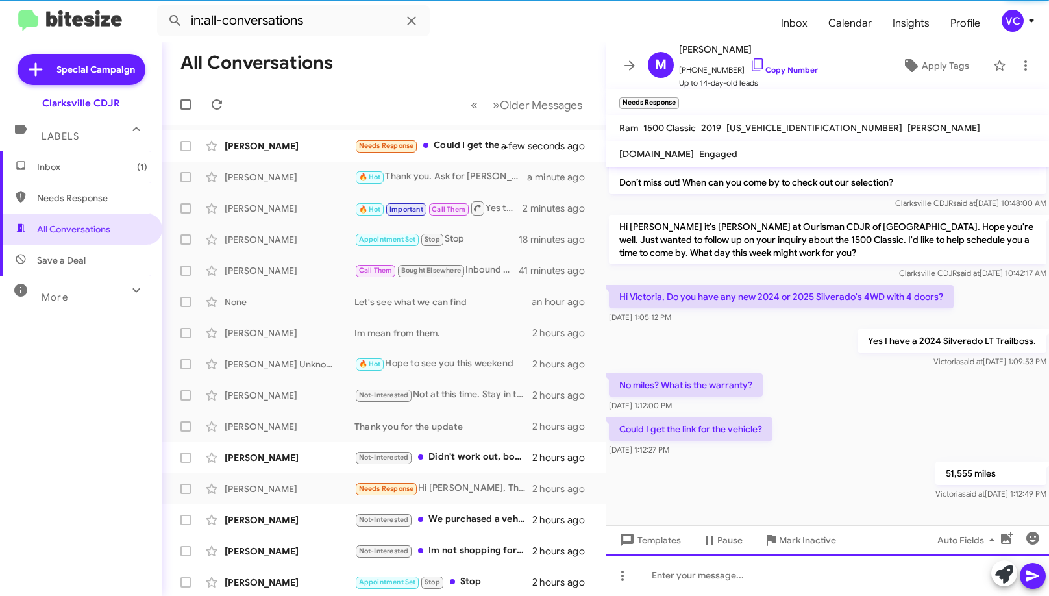
scroll to position [90, 0]
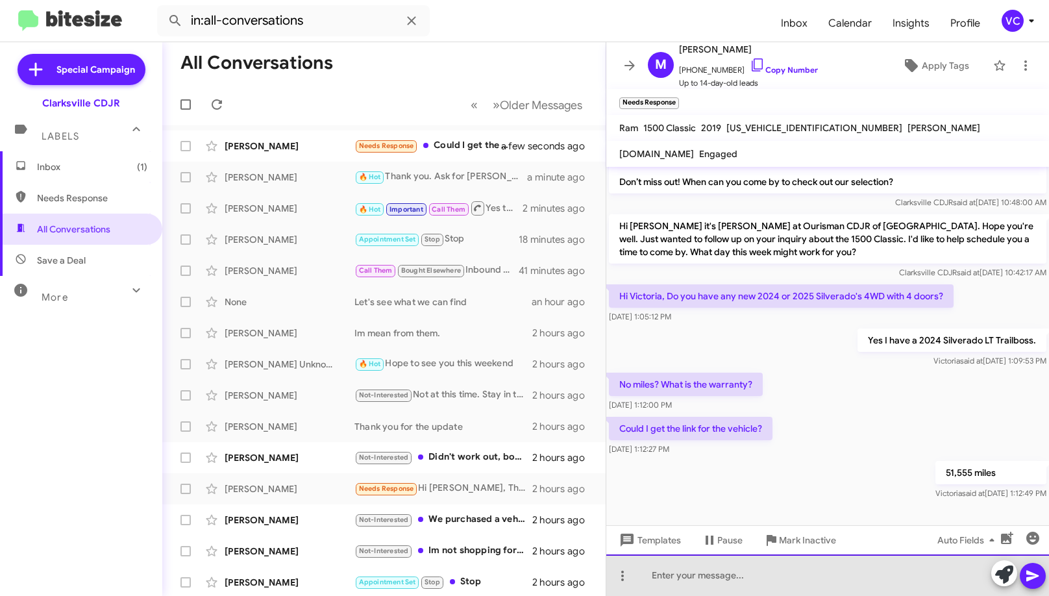
click at [745, 582] on div at bounding box center [827, 575] width 443 height 42
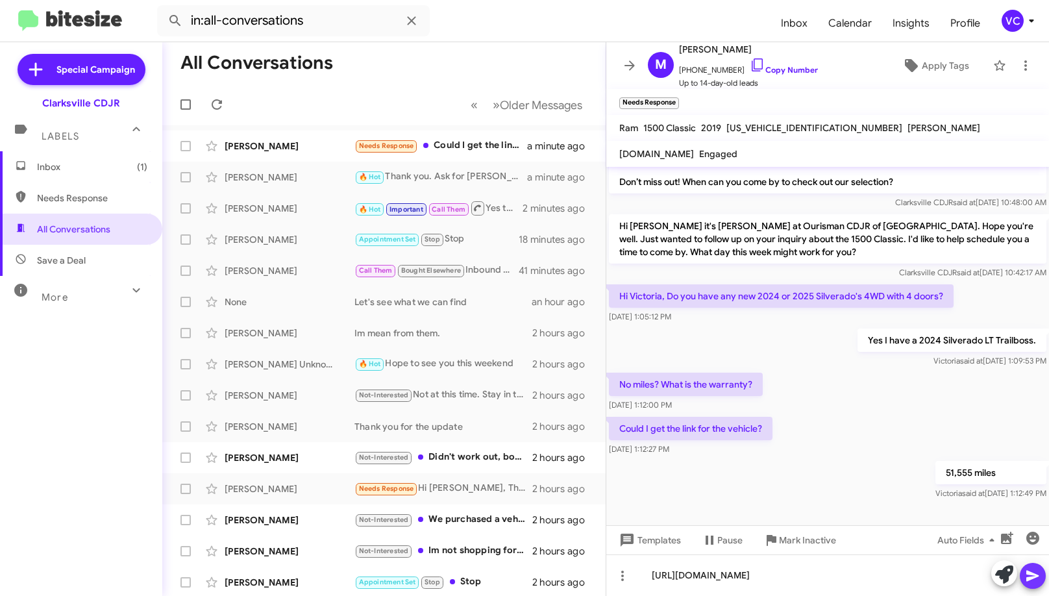
click at [1033, 579] on icon at bounding box center [1033, 576] width 16 height 16
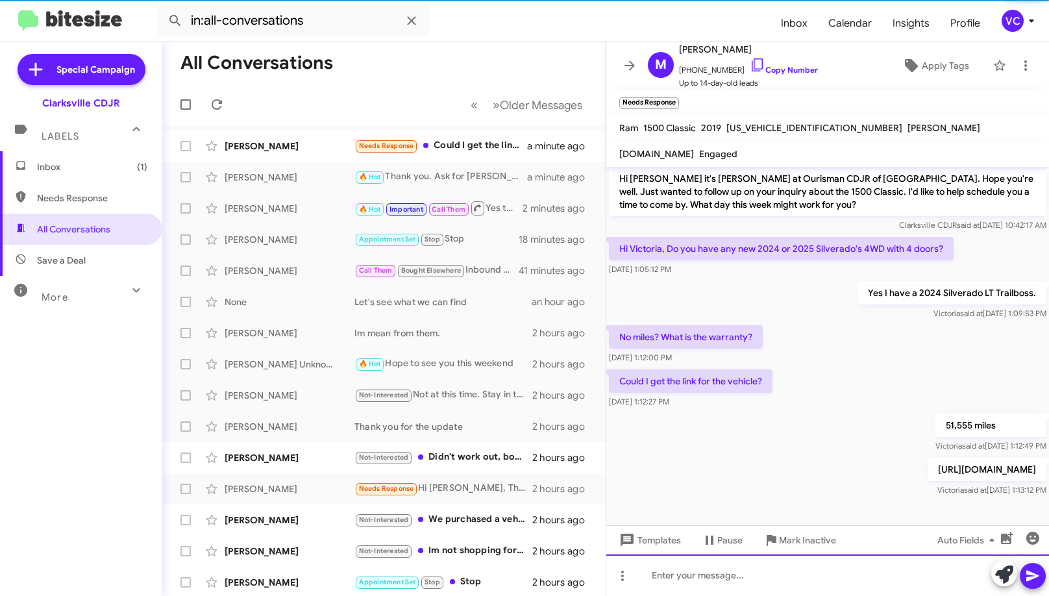
scroll to position [151, 0]
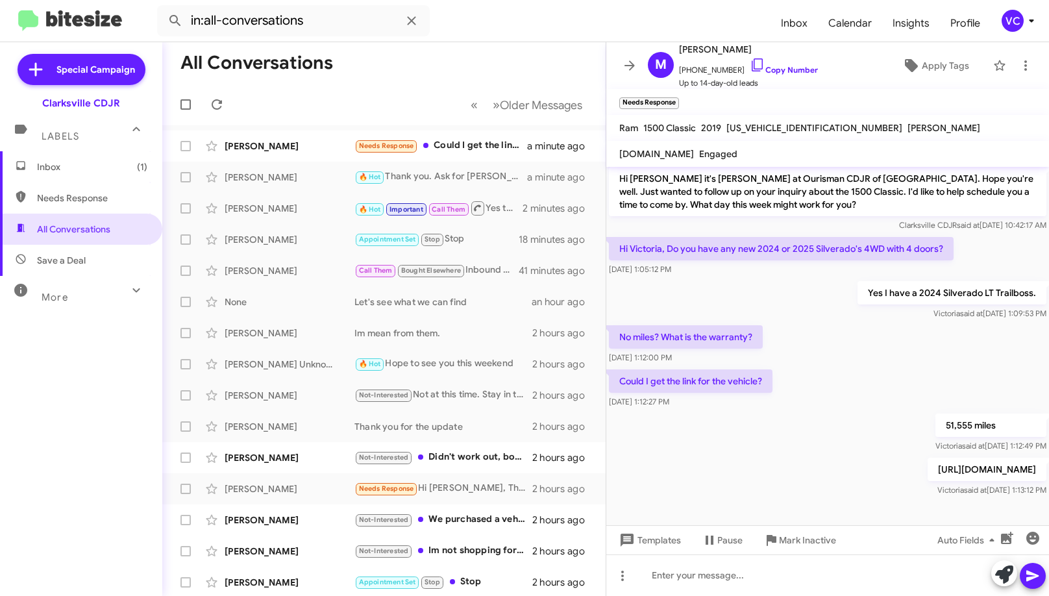
drag, startPoint x: 874, startPoint y: 348, endPoint x: 875, endPoint y: 359, distance: 11.1
click at [876, 353] on div "No miles? What is the warranty? [DATE] 1:12:00 PM" at bounding box center [827, 345] width 443 height 44
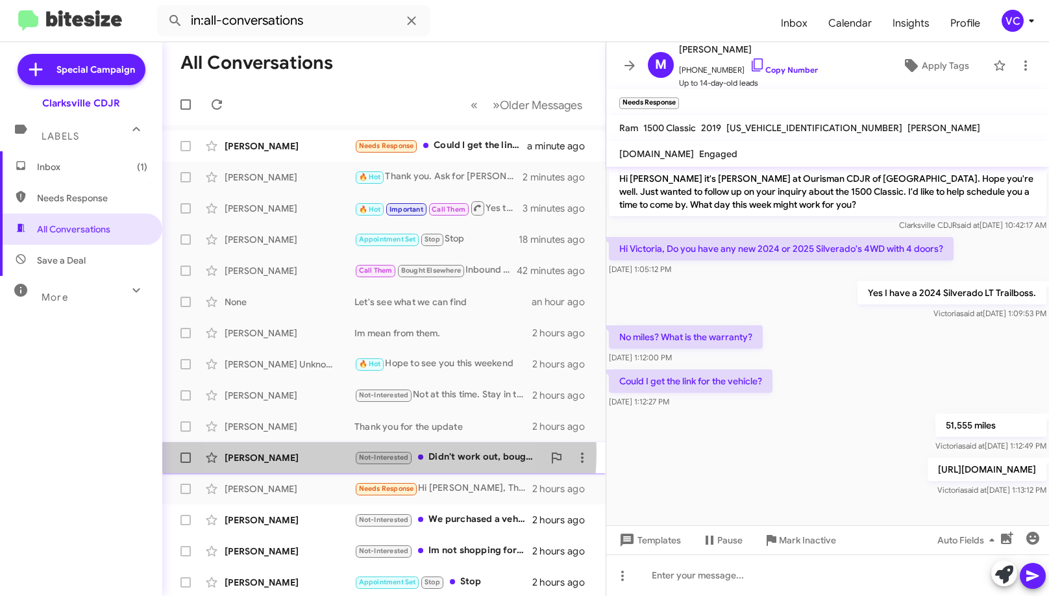
click at [318, 452] on div "[PERSON_NAME]" at bounding box center [290, 457] width 130 height 13
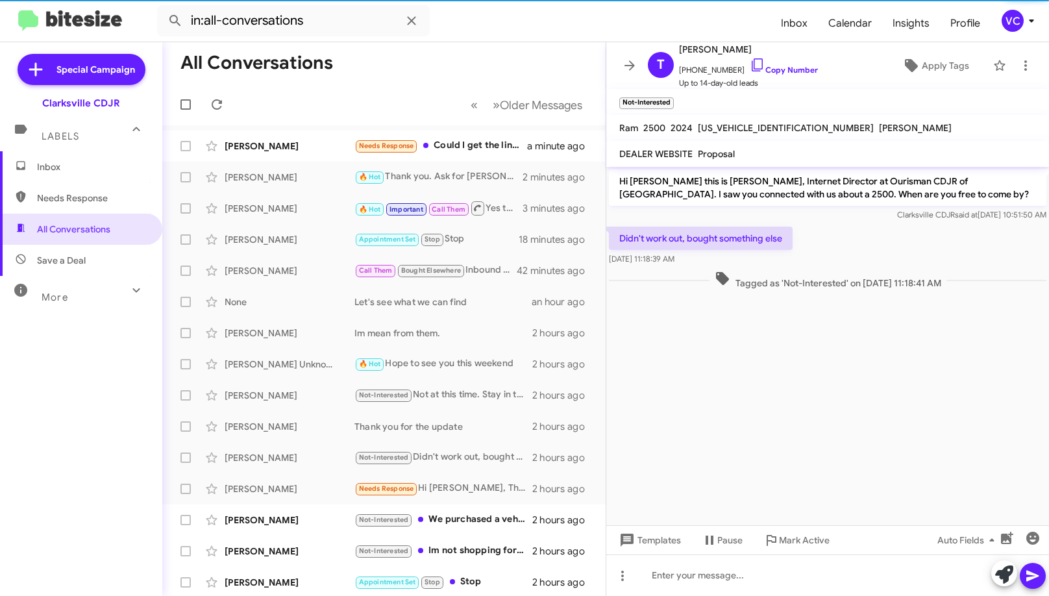
click at [869, 452] on cdk-virtual-scroll-viewport "Hi [PERSON_NAME] this is [PERSON_NAME], Internet Director at Ourisman CDJR of […" at bounding box center [827, 346] width 443 height 358
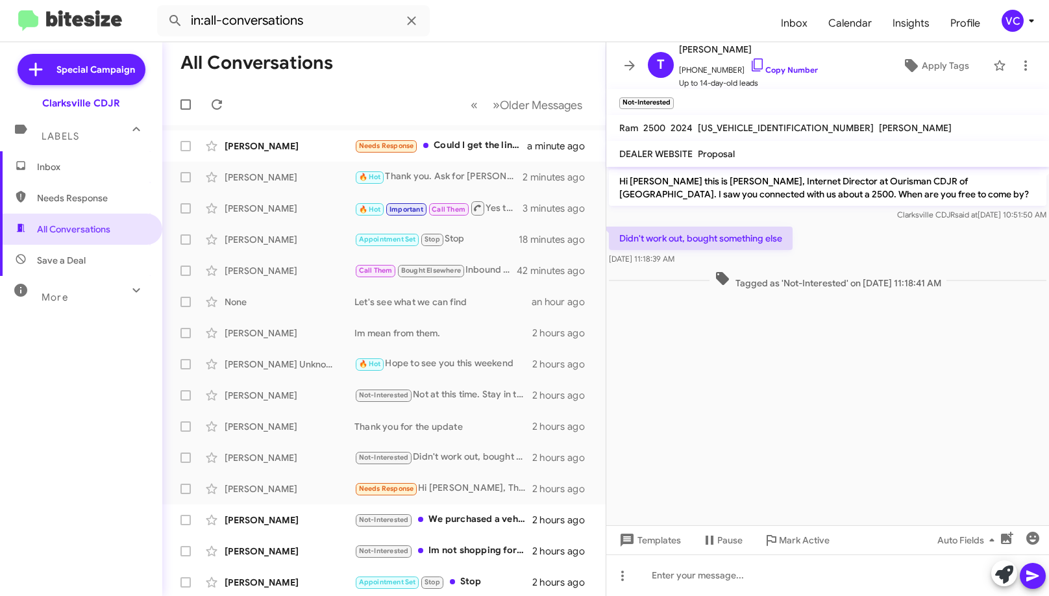
click at [848, 252] on div "Didn't work out, bought something else [DATE] 11:18:39 AM" at bounding box center [827, 246] width 443 height 44
drag, startPoint x: 865, startPoint y: 253, endPoint x: 856, endPoint y: 267, distance: 17.1
click at [862, 253] on div "Didn't work out, bought something else [DATE] 11:18:39 AM" at bounding box center [827, 246] width 443 height 44
click at [847, 397] on cdk-virtual-scroll-viewport "Hi [PERSON_NAME] this is [PERSON_NAME], Internet Director at Ourisman CDJR of […" at bounding box center [827, 346] width 443 height 358
click at [770, 72] on link "Copy Number" at bounding box center [784, 70] width 68 height 10
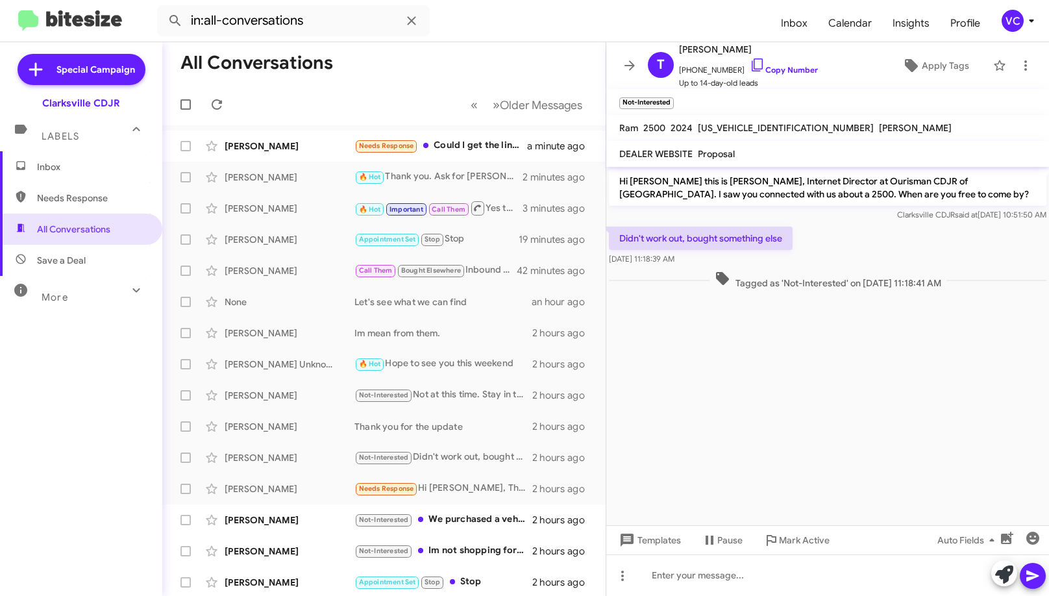
click at [713, 243] on p "Didn't work out, bought something else" at bounding box center [701, 238] width 184 height 23
click at [713, 239] on p "Didn't work out, bought something else" at bounding box center [701, 238] width 184 height 23
copy p "Didn't work out, bought something else"
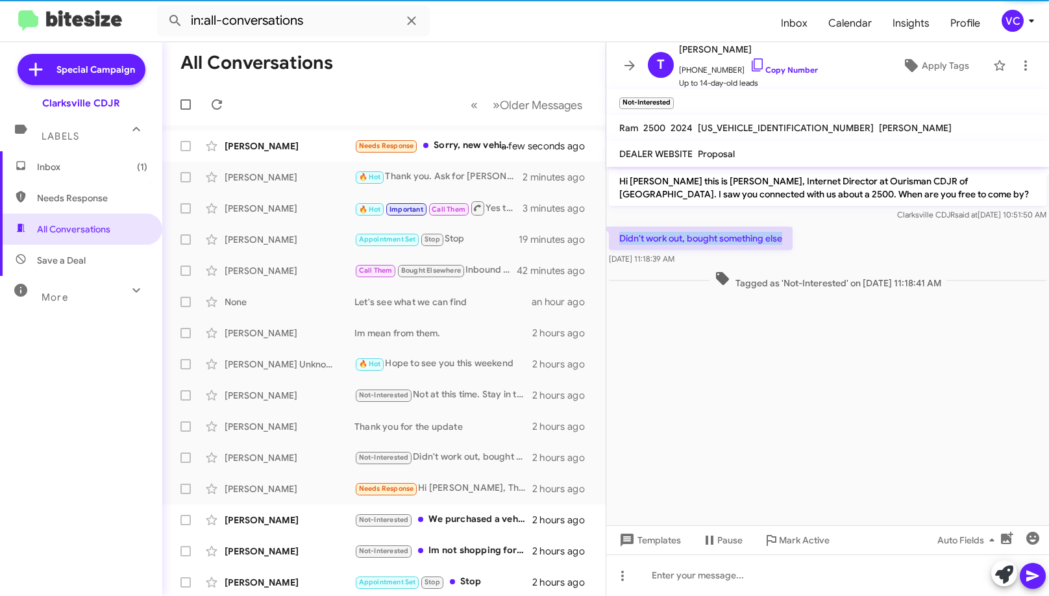
click at [763, 392] on cdk-virtual-scroll-viewport "Hi [PERSON_NAME] this is [PERSON_NAME], Internet Director at Ourisman CDJR of […" at bounding box center [827, 346] width 443 height 358
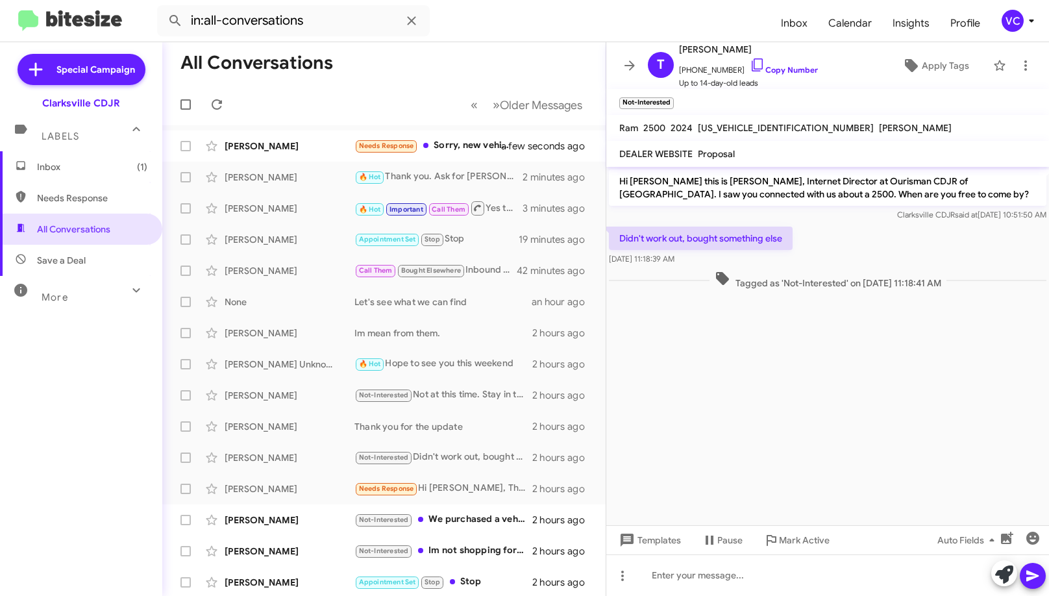
click at [364, 91] on mat-toolbar-row "« Previous » Next Older Messages" at bounding box center [383, 105] width 443 height 42
click at [217, 107] on icon at bounding box center [217, 105] width 16 height 16
click at [339, 87] on mat-toolbar-row "« Previous » Next Older Messages" at bounding box center [383, 105] width 443 height 42
click at [842, 403] on cdk-virtual-scroll-viewport "Hi [PERSON_NAME] this is [PERSON_NAME], Internet Director at Ourisman CDJR of […" at bounding box center [827, 346] width 443 height 358
click at [354, 149] on div "[PERSON_NAME]" at bounding box center [290, 146] width 130 height 13
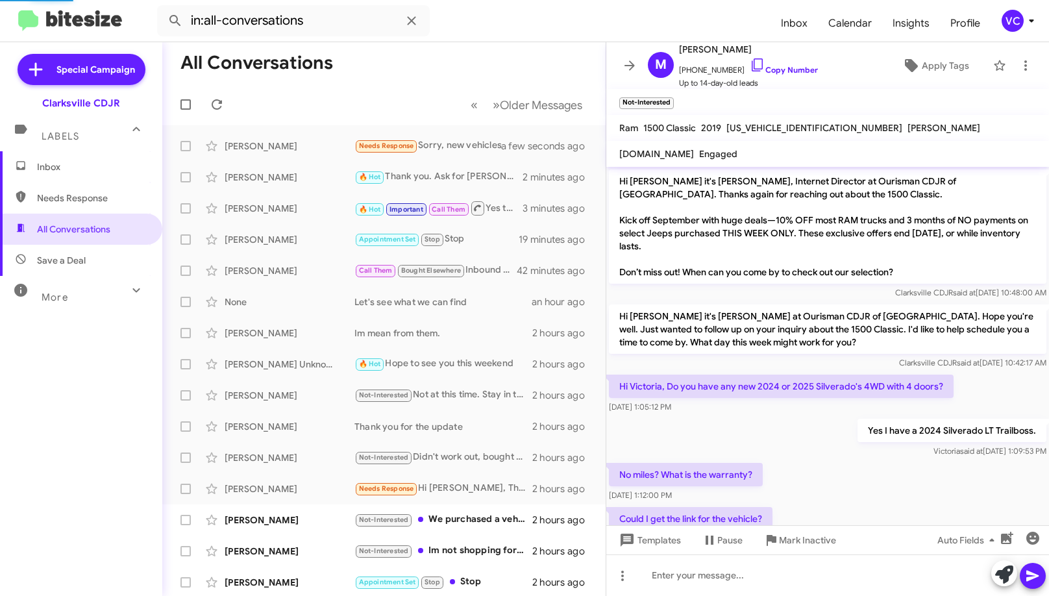
scroll to position [198, 0]
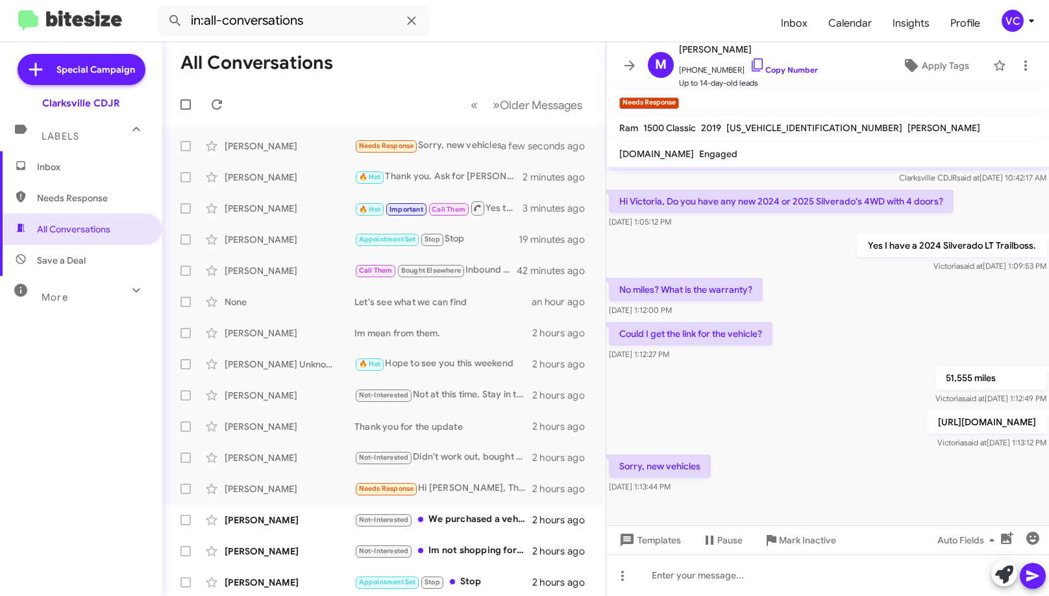
click at [741, 326] on p "Could I get the link for the vehicle?" at bounding box center [691, 333] width 164 height 23
click at [787, 479] on div "Sorry, new vehicles [DATE] 1:13:44 PM" at bounding box center [827, 474] width 443 height 44
click at [794, 477] on div "Sorry, new vehicles [DATE] 1:13:44 PM" at bounding box center [827, 474] width 443 height 44
click at [820, 332] on div "Could I get the link for the vehicle? [DATE] 1:12:27 PM" at bounding box center [827, 341] width 443 height 44
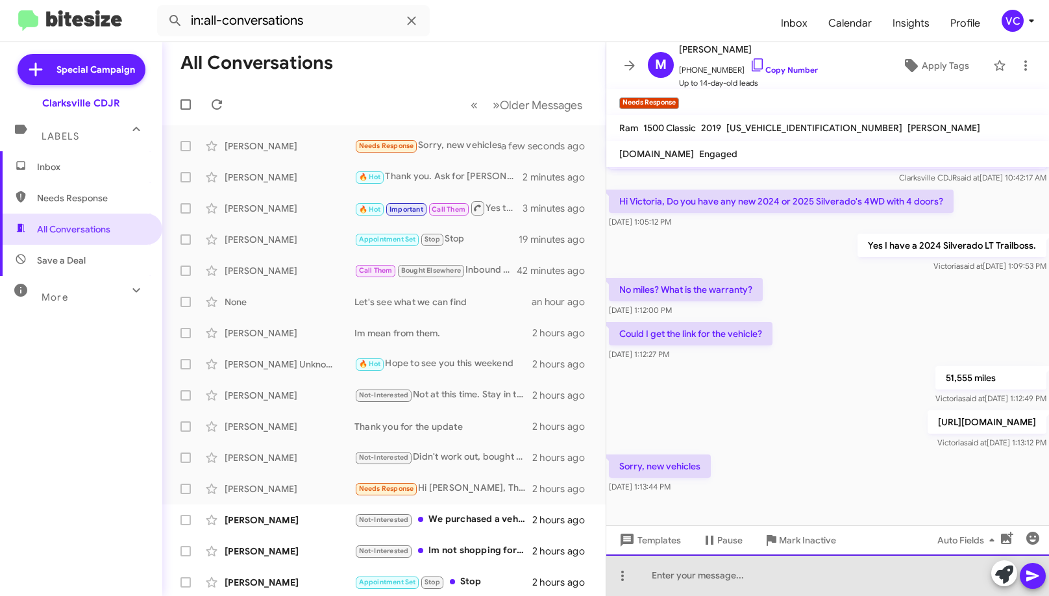
click at [761, 588] on div at bounding box center [827, 575] width 443 height 42
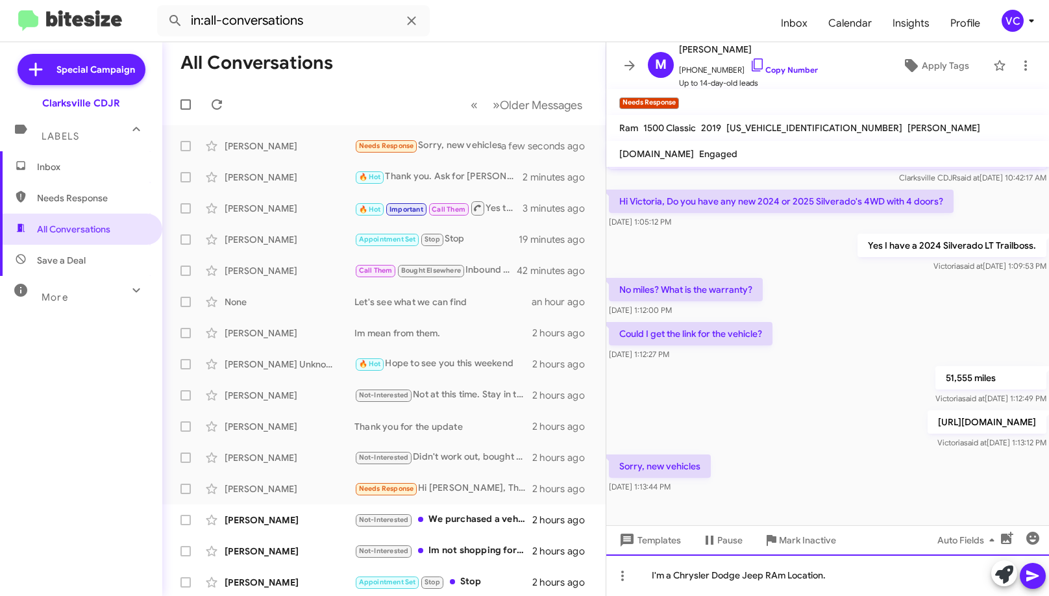
click at [778, 574] on div "I'm a Chrysler Dodge Jeep RAm Location." at bounding box center [827, 575] width 443 height 42
click at [872, 578] on div "I'm a Chrysler Dodge Jeep Ram Location." at bounding box center [827, 575] width 443 height 42
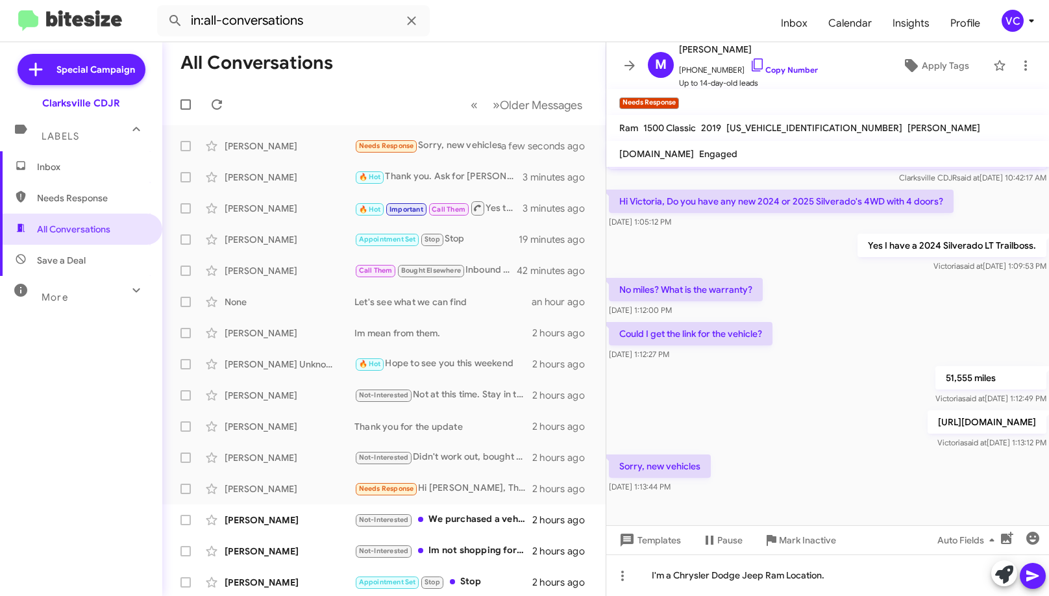
click at [1028, 573] on icon at bounding box center [1033, 576] width 16 height 16
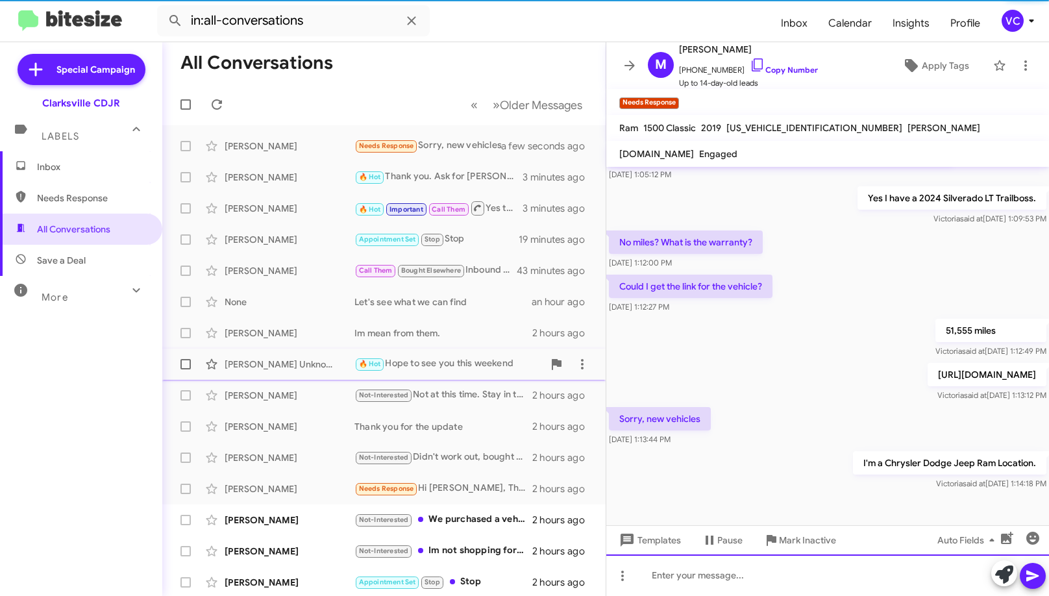
scroll to position [245, 0]
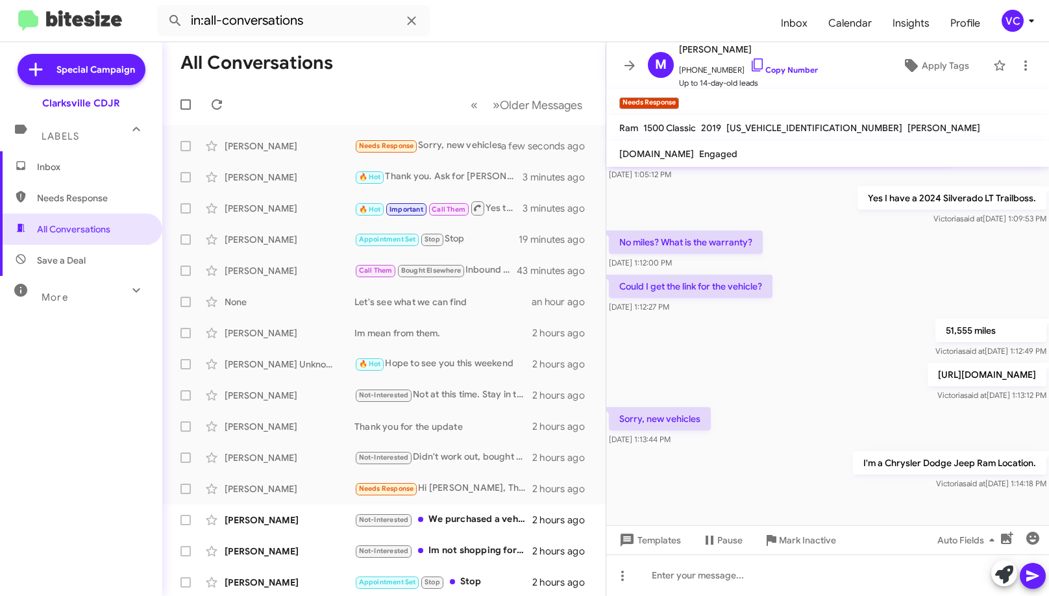
click at [928, 390] on div "[PERSON_NAME] said at [DATE] 1:13:12 PM" at bounding box center [987, 395] width 119 height 13
click at [790, 70] on link "Copy Number" at bounding box center [784, 70] width 68 height 10
click at [775, 438] on div "Sorry, new vehicles [DATE] 1:13:44 PM" at bounding box center [827, 426] width 443 height 44
click at [367, 77] on mat-toolbar-row "All Conversations" at bounding box center [383, 63] width 443 height 42
click at [226, 100] on span at bounding box center [217, 105] width 26 height 16
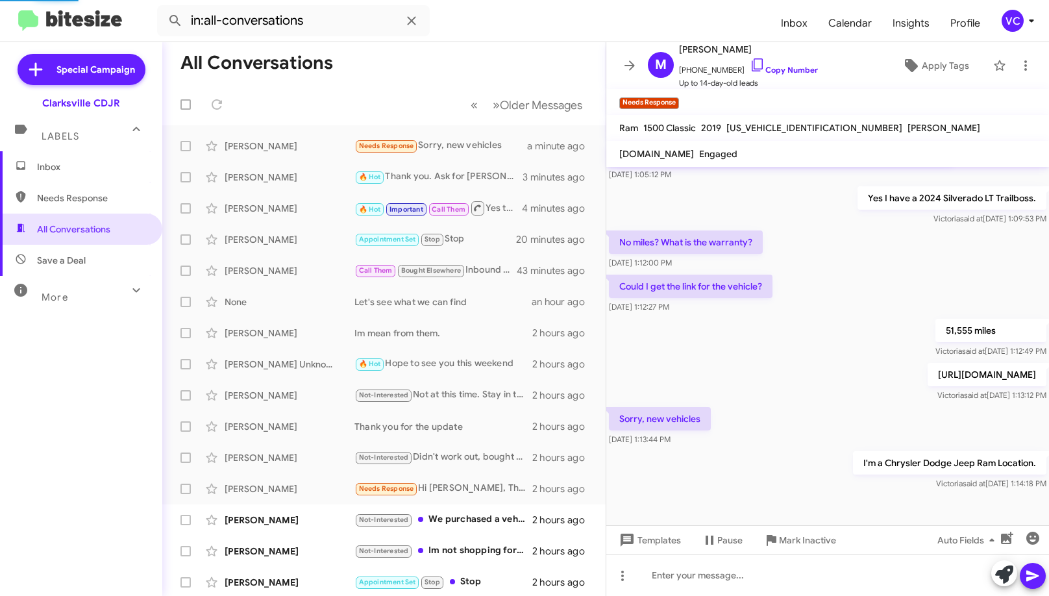
click at [362, 71] on mat-toolbar-row "All Conversations" at bounding box center [383, 63] width 443 height 42
click at [773, 471] on div "I'm a Chrysler Dodge Jeep Ram Location. [PERSON_NAME] said at [DATE] 1:14:18 PM" at bounding box center [827, 471] width 443 height 44
click at [282, 492] on div "[PERSON_NAME]" at bounding box center [290, 488] width 130 height 13
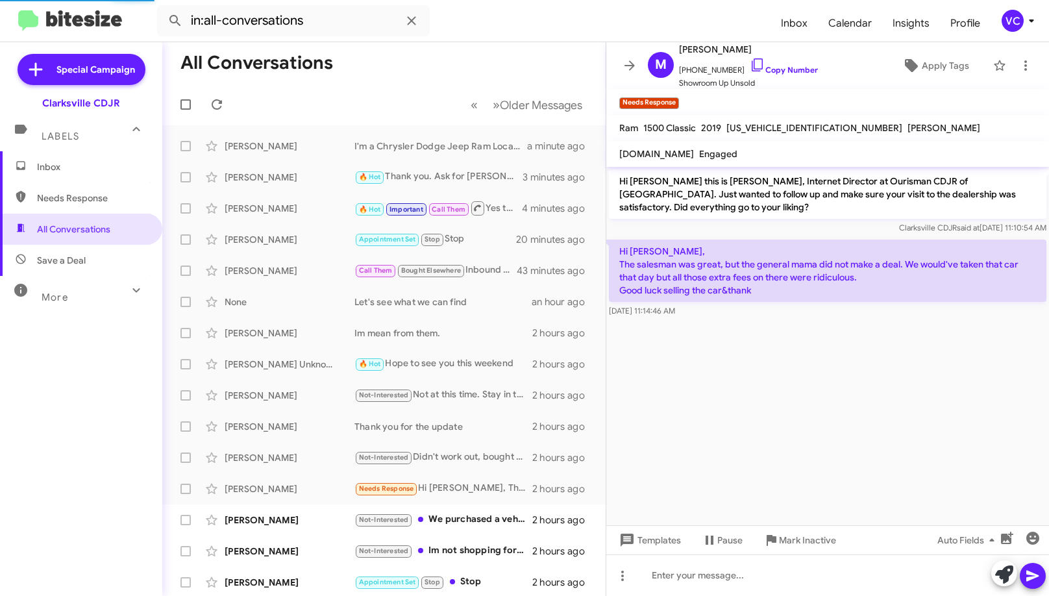
drag, startPoint x: 902, startPoint y: 412, endPoint x: 870, endPoint y: 365, distance: 56.5
click at [903, 412] on cdk-virtual-scroll-viewport "Hi [PERSON_NAME] this is [PERSON_NAME], Internet Director at Ourisman CDJR of […" at bounding box center [827, 346] width 443 height 358
drag, startPoint x: 815, startPoint y: 419, endPoint x: 804, endPoint y: 439, distance: 23.0
click at [804, 437] on cdk-virtual-scroll-viewport "Hi [PERSON_NAME] this is [PERSON_NAME], Internet Director at Ourisman CDJR of […" at bounding box center [827, 346] width 443 height 358
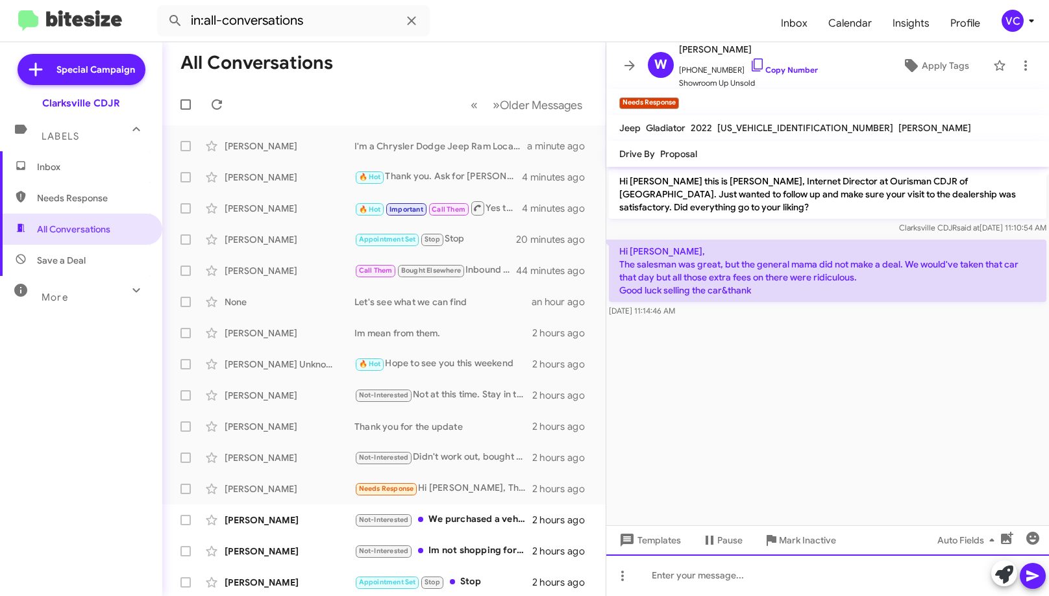
click at [731, 579] on div at bounding box center [827, 575] width 443 height 42
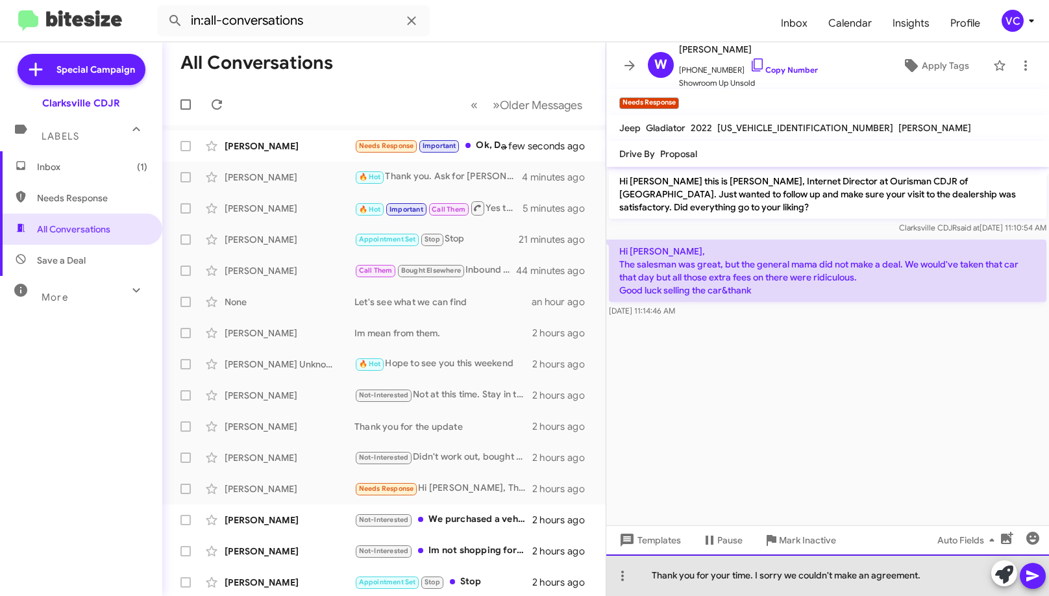
drag, startPoint x: 937, startPoint y: 579, endPoint x: 1016, endPoint y: 567, distance: 79.4
click at [939, 578] on div "Thank you for your time. I sorry we couldn't make an agreement." at bounding box center [827, 575] width 443 height 42
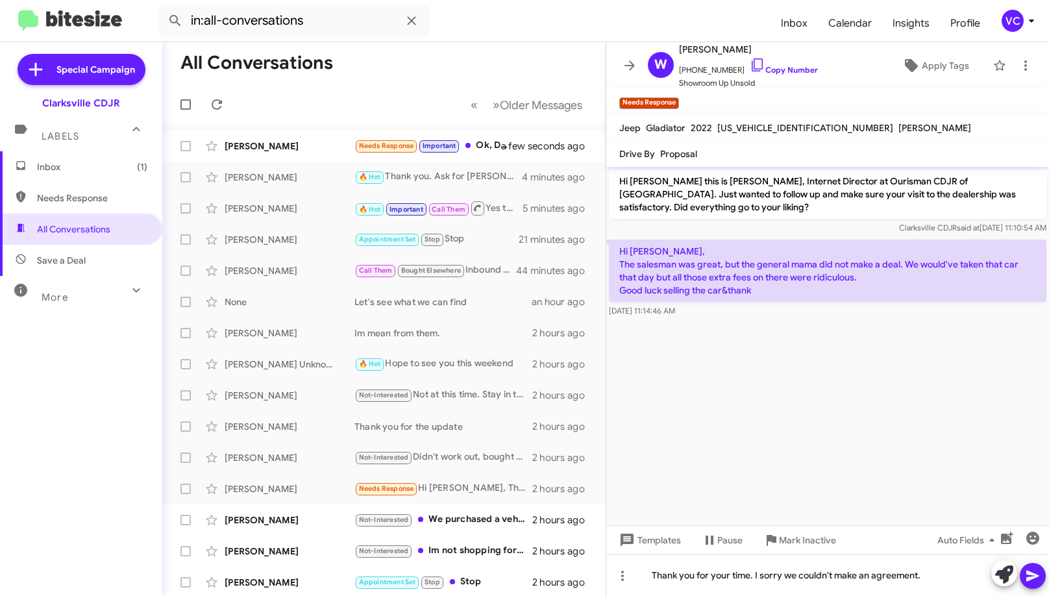
click at [1040, 574] on icon at bounding box center [1033, 576] width 16 height 16
drag, startPoint x: 905, startPoint y: 428, endPoint x: 888, endPoint y: 418, distance: 19.8
click at [905, 428] on cdk-virtual-scroll-viewport "Hi [PERSON_NAME] this is [PERSON_NAME], Internet Director at Ourisman CDJR of […" at bounding box center [827, 346] width 443 height 358
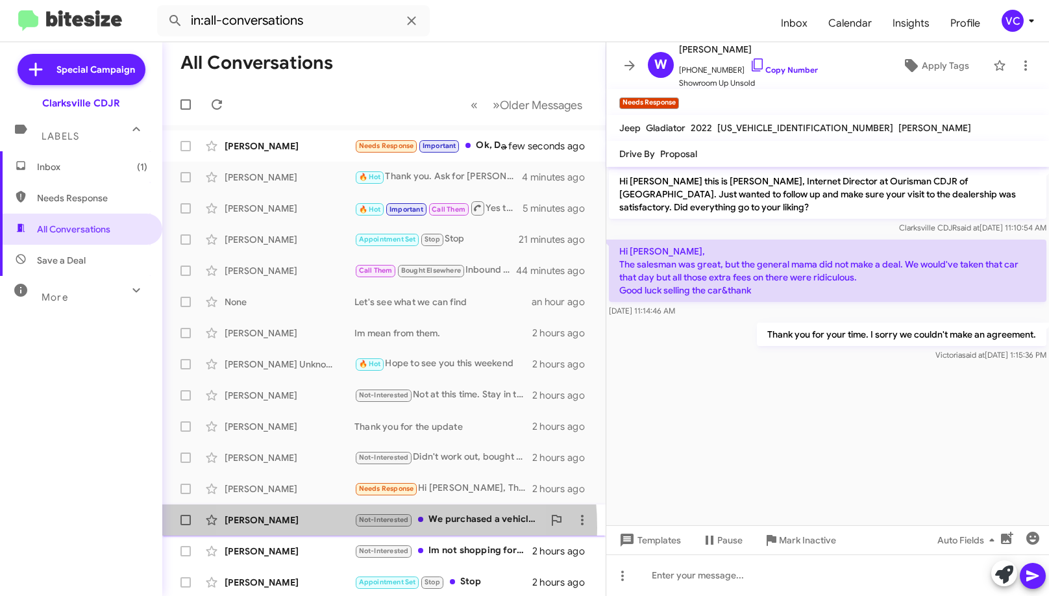
click at [324, 528] on div "[PERSON_NAME] Not-Interested We purchased a vehicle [DATE] so we are no longer …" at bounding box center [384, 520] width 423 height 26
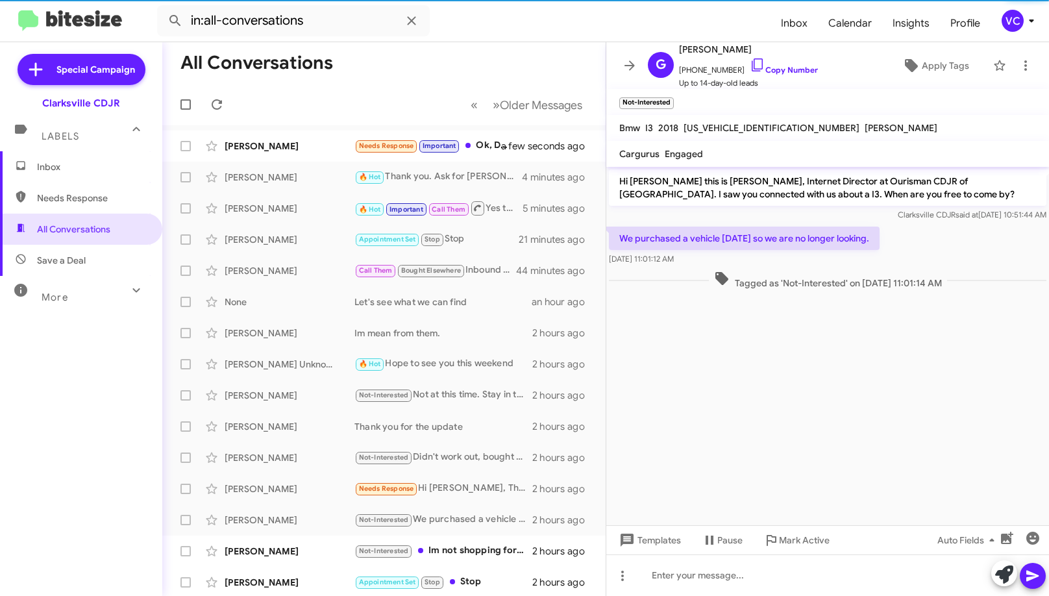
drag, startPoint x: 887, startPoint y: 454, endPoint x: 841, endPoint y: 339, distance: 123.2
click at [887, 452] on cdk-virtual-scroll-viewport "Hi [PERSON_NAME] this is [PERSON_NAME], Internet Director at Ourisman CDJR of […" at bounding box center [827, 346] width 443 height 358
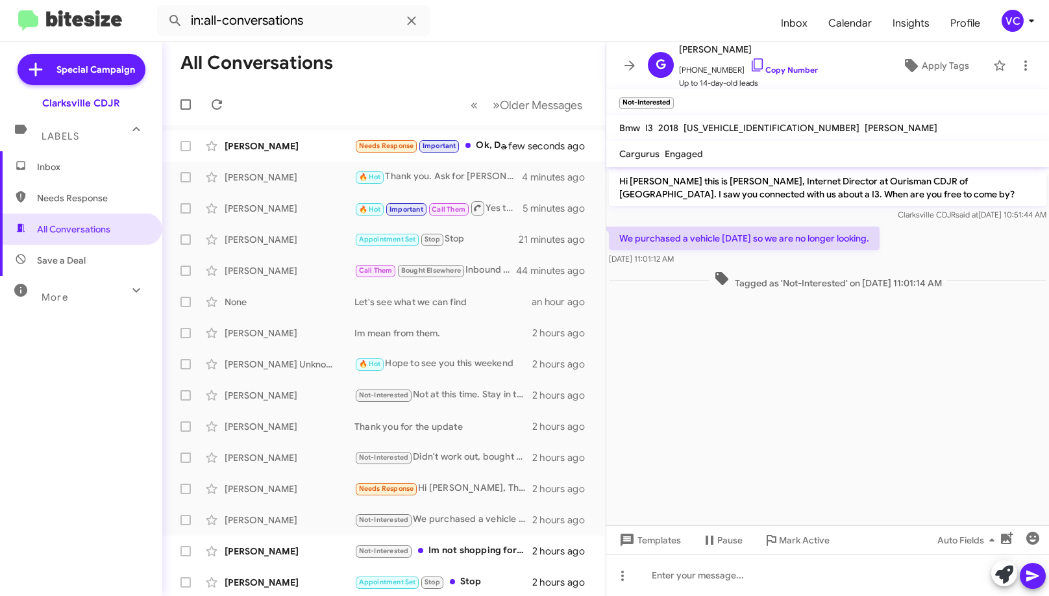
click at [893, 388] on cdk-virtual-scroll-viewport "Hi [PERSON_NAME] this is [PERSON_NAME], Internet Director at Ourisman CDJR of […" at bounding box center [827, 346] width 443 height 358
click at [941, 224] on div "We purchased a vehicle [DATE] so we are no longer looking. [DATE] 11:01:12 AM" at bounding box center [827, 246] width 443 height 44
drag, startPoint x: 964, startPoint y: 384, endPoint x: 956, endPoint y: 369, distance: 17.1
click at [965, 383] on cdk-virtual-scroll-viewport "Hi [PERSON_NAME] this is [PERSON_NAME], Internet Director at Ourisman CDJR of […" at bounding box center [827, 346] width 443 height 358
click at [794, 69] on link "Copy Number" at bounding box center [784, 70] width 68 height 10
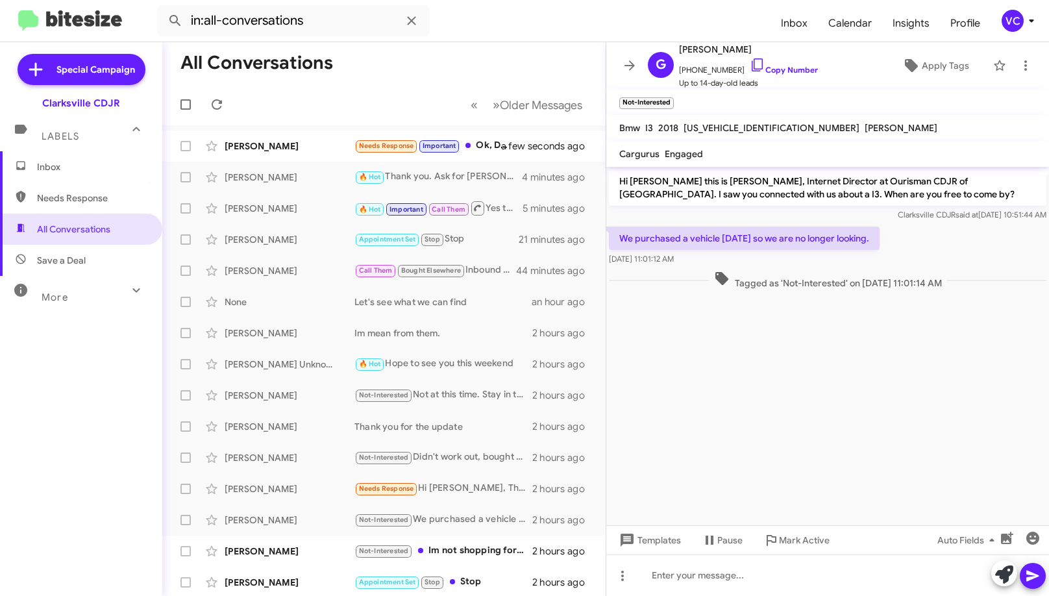
drag, startPoint x: 619, startPoint y: 237, endPoint x: 735, endPoint y: 260, distance: 118.4
click at [735, 260] on div "We purchased a vehicle [DATE] so we are no longer looking. [DATE] 11:01:12 AM" at bounding box center [744, 246] width 271 height 39
copy div "We purchased a vehicle [DATE] so we are no longer looking. [DATE] 11:01:12 AM"
drag, startPoint x: 788, startPoint y: 430, endPoint x: 785, endPoint y: 459, distance: 28.7
click at [793, 430] on cdk-virtual-scroll-viewport "Hi [PERSON_NAME] this is [PERSON_NAME], Internet Director at Ourisman CDJR of […" at bounding box center [827, 346] width 443 height 358
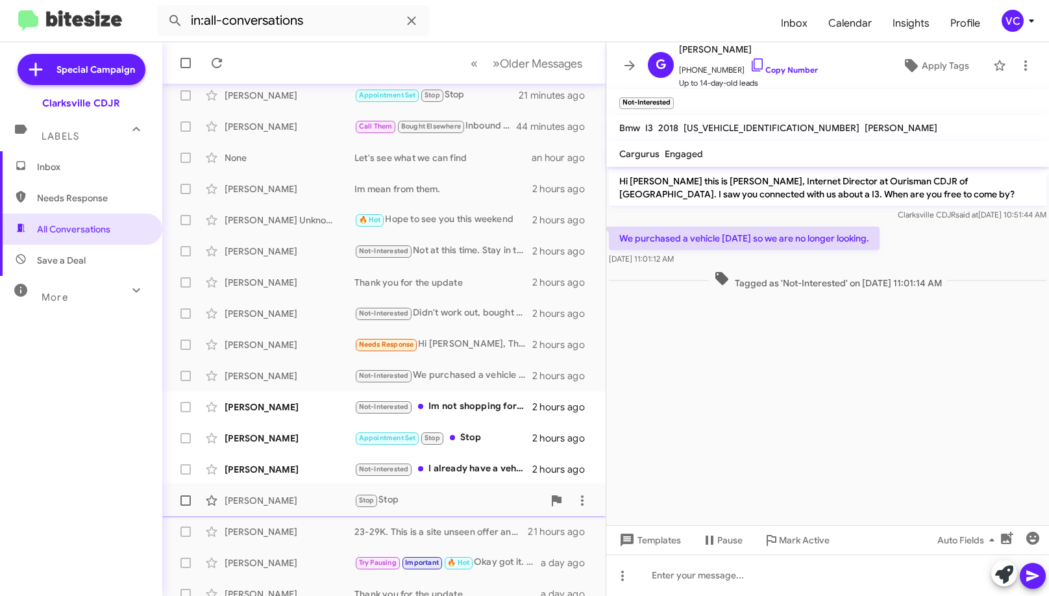
scroll to position [158, 0]
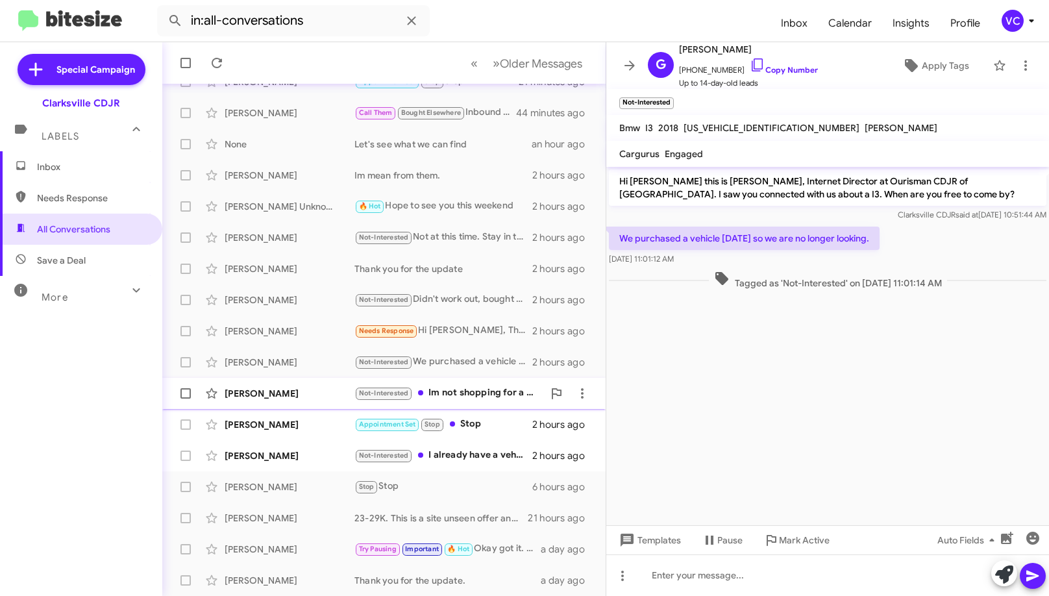
click at [307, 392] on div "[PERSON_NAME]" at bounding box center [290, 393] width 130 height 13
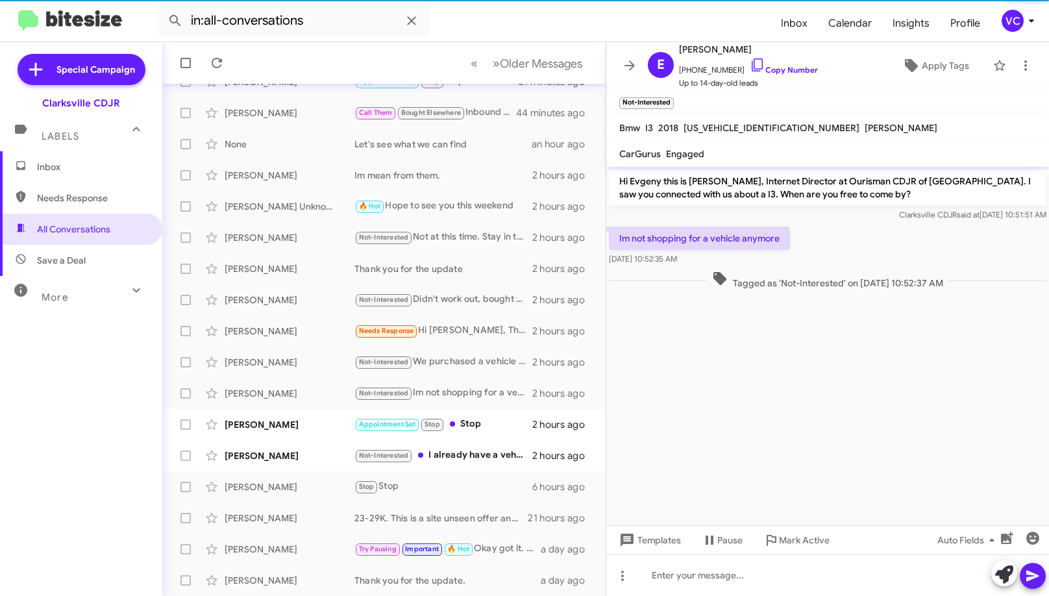
click at [903, 397] on cdk-virtual-scroll-viewport "Hi Evgeny this is [PERSON_NAME], Internet Director at Ourisman CDJR of [GEOGRAP…" at bounding box center [827, 346] width 443 height 358
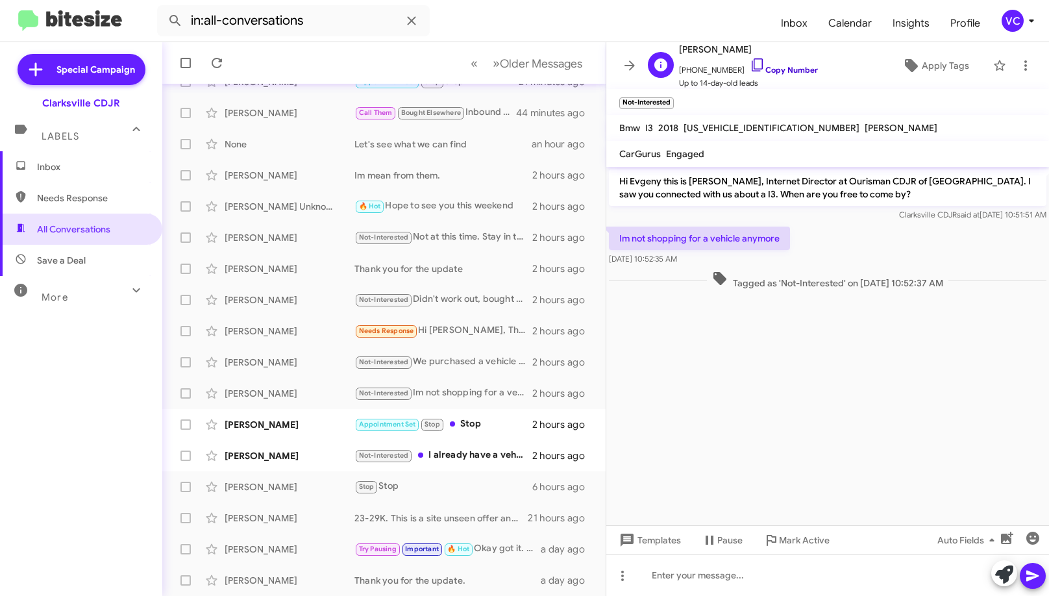
click at [787, 71] on link "Copy Number" at bounding box center [784, 70] width 68 height 10
click at [852, 400] on cdk-virtual-scroll-viewport "Hi Evgeny this is [PERSON_NAME], Internet Director at Ourisman CDJR of [GEOGRAP…" at bounding box center [827, 346] width 443 height 358
click at [851, 413] on cdk-virtual-scroll-viewport "Hi Evgeny this is [PERSON_NAME], Internet Director at Ourisman CDJR of [GEOGRAP…" at bounding box center [827, 346] width 443 height 358
click at [853, 422] on cdk-virtual-scroll-viewport "Hi Evgeny this is [PERSON_NAME], Internet Director at Ourisman CDJR of [GEOGRAP…" at bounding box center [827, 346] width 443 height 358
drag, startPoint x: 811, startPoint y: 201, endPoint x: 839, endPoint y: 253, distance: 58.1
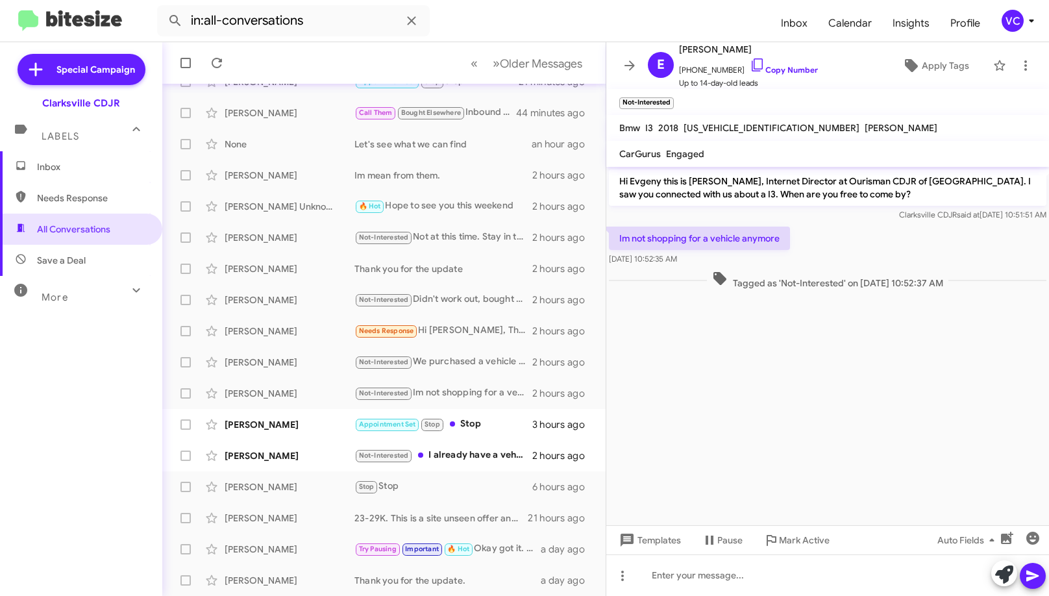
click at [813, 203] on p "Hi Evgeny this is [PERSON_NAME], Internet Director at Ourisman CDJR of [GEOGRAP…" at bounding box center [828, 187] width 438 height 36
click at [212, 423] on icon at bounding box center [212, 425] width 16 height 16
click at [212, 430] on icon at bounding box center [212, 425] width 16 height 16
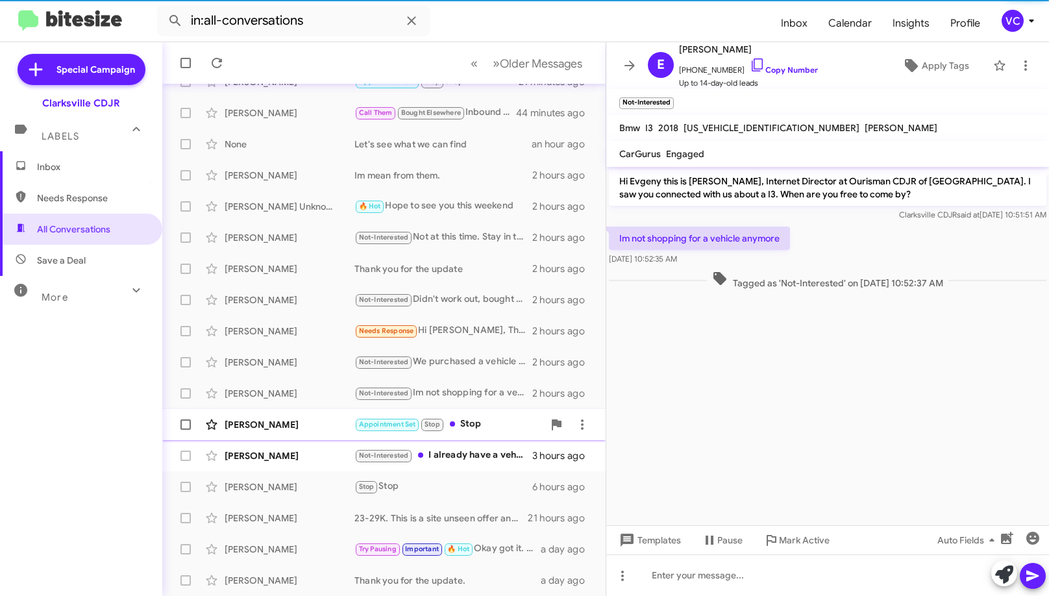
click at [334, 421] on div "[PERSON_NAME]" at bounding box center [290, 424] width 130 height 13
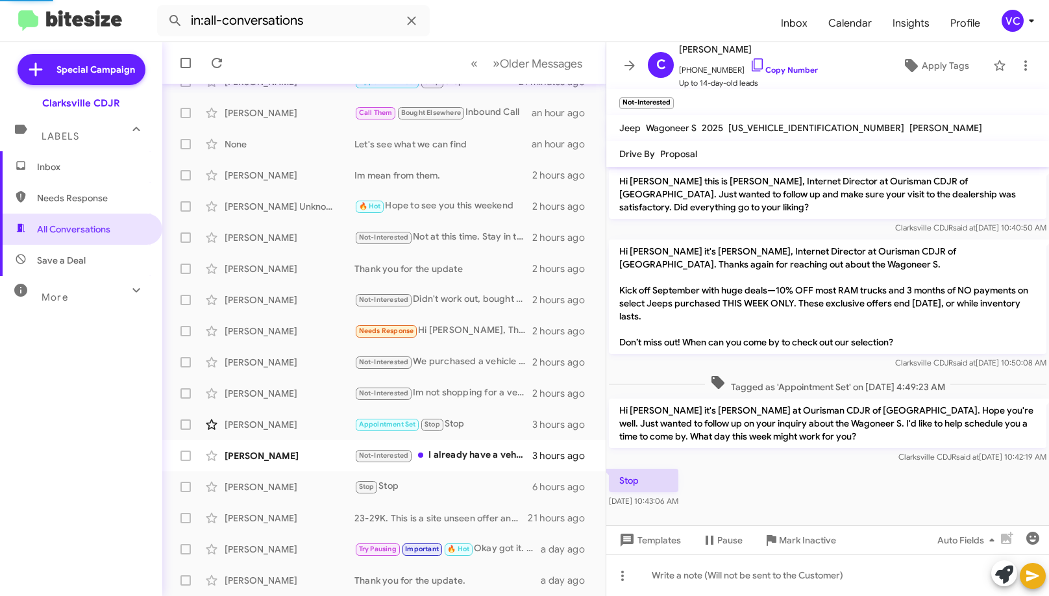
scroll to position [1, 0]
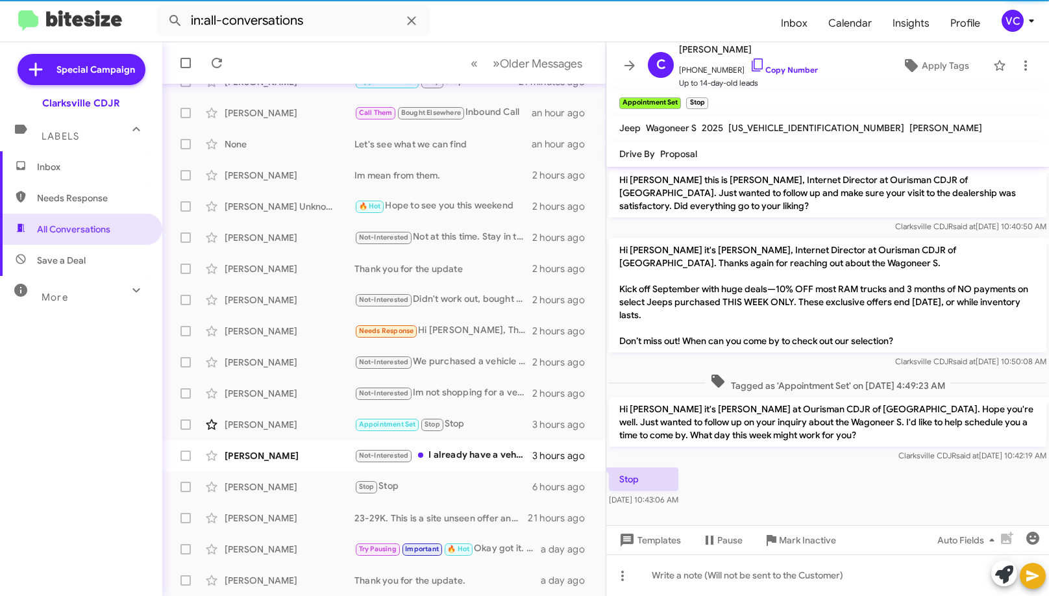
click at [806, 487] on div "Stop [DATE] 10:43:06 AM" at bounding box center [827, 487] width 443 height 44
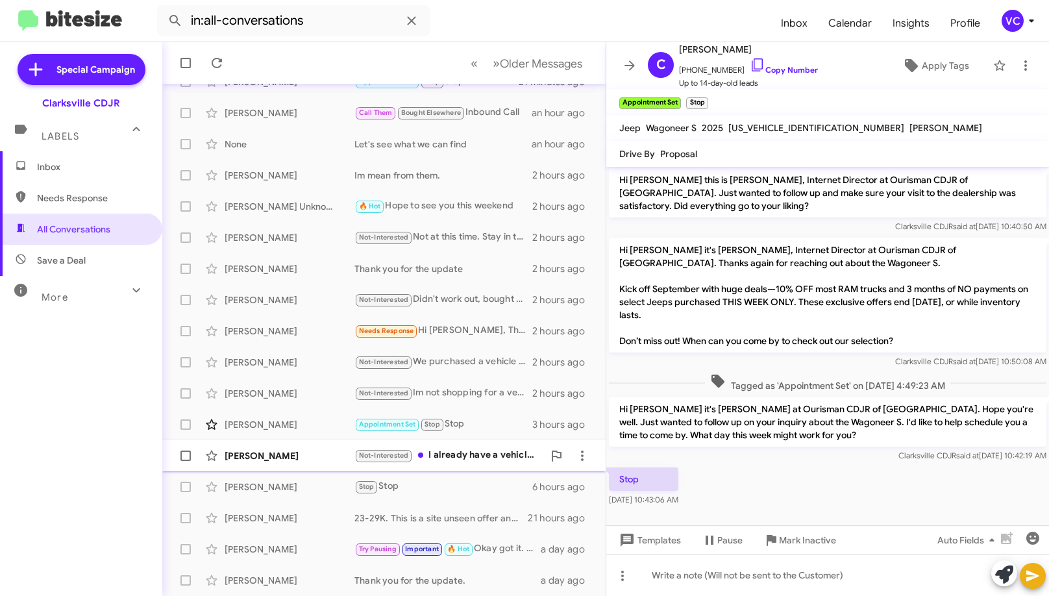
click at [440, 452] on div "Not-Interested I already have a vehicle thank you" at bounding box center [448, 455] width 189 height 15
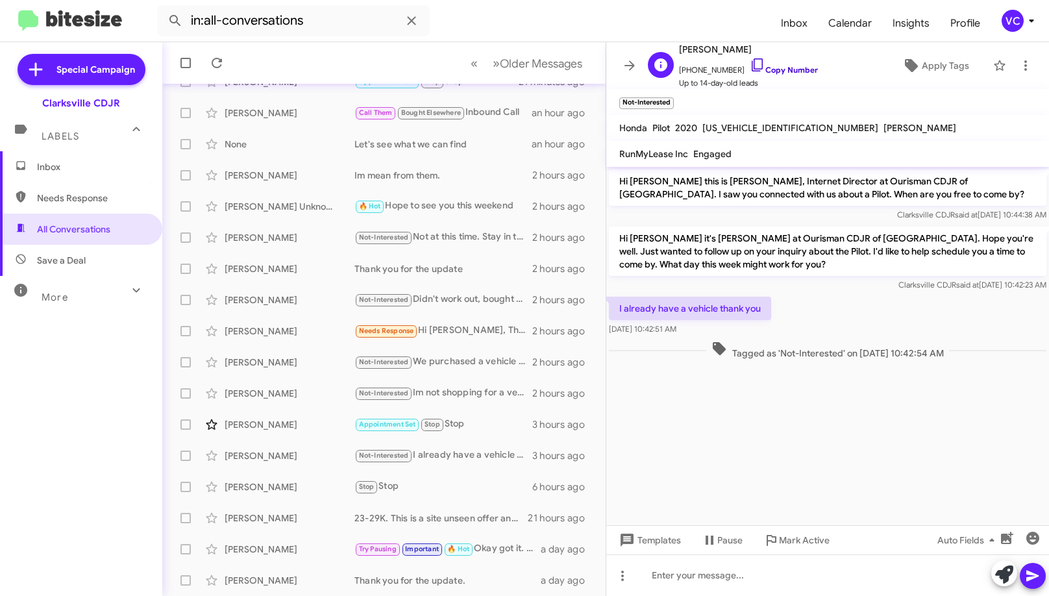
click at [772, 68] on link "Copy Number" at bounding box center [784, 70] width 68 height 10
click at [882, 438] on cdk-virtual-scroll-viewport "Hi [PERSON_NAME] this is [PERSON_NAME], Internet Director at Ourisman CDJR of […" at bounding box center [827, 346] width 443 height 358
click at [909, 280] on span "Clarksville CDJR said at [DATE] 10:42:23 AM" at bounding box center [972, 285] width 148 height 10
click at [846, 443] on cdk-virtual-scroll-viewport "Hi [PERSON_NAME] this is [PERSON_NAME], Internet Director at Ourisman CDJR of […" at bounding box center [827, 346] width 443 height 358
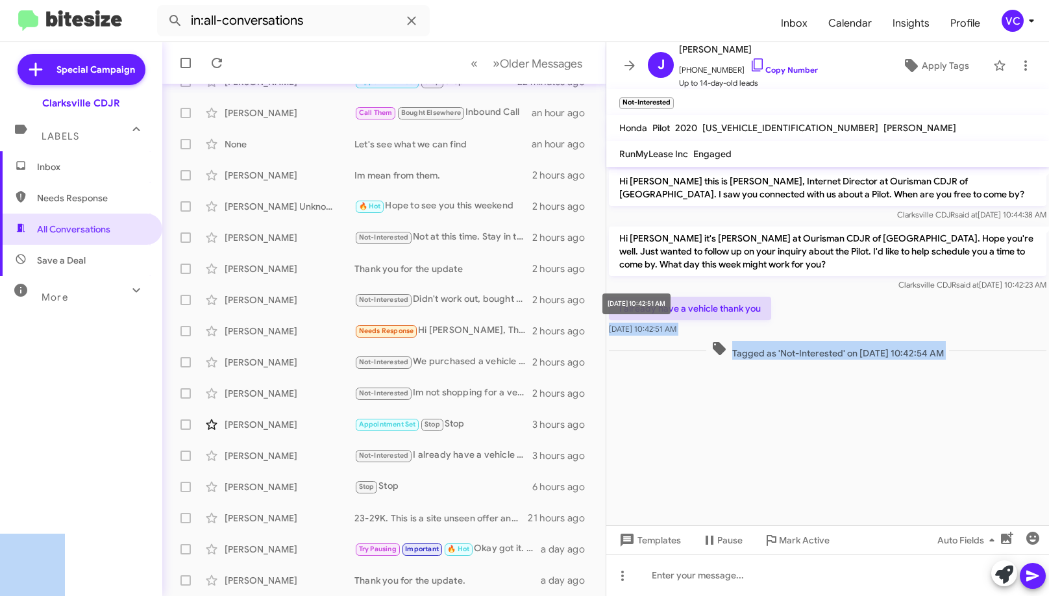
drag, startPoint x: 607, startPoint y: 302, endPoint x: 704, endPoint y: 327, distance: 100.3
click at [647, 311] on body "in:all-conversations Inbox Calendar Insights Profile VC Special Campaign Clarks…" at bounding box center [524, 298] width 1049 height 596
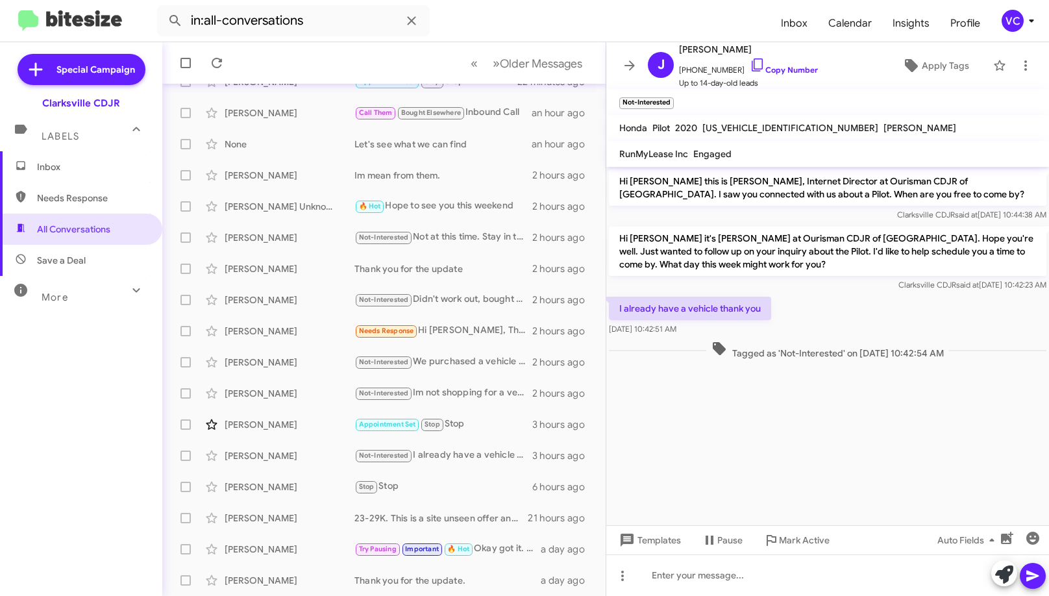
click at [660, 277] on div "Hi [PERSON_NAME] it's [PERSON_NAME] at Ourisman CDJR of [GEOGRAPHIC_DATA]. Hope…" at bounding box center [828, 259] width 438 height 65
drag, startPoint x: 616, startPoint y: 306, endPoint x: 746, endPoint y: 330, distance: 132.0
click at [746, 330] on div "I already have a vehicle thank you [DATE] 10:42:51 AM" at bounding box center [690, 316] width 162 height 39
copy div "I already have a vehicle thank you [DATE] 10:42:51 AM"
